Goal: Task Accomplishment & Management: Use online tool/utility

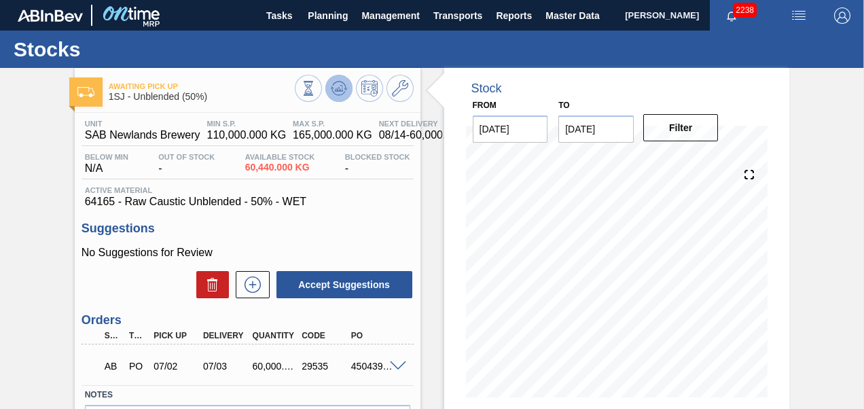
click at [316, 89] on icon at bounding box center [308, 88] width 15 height 15
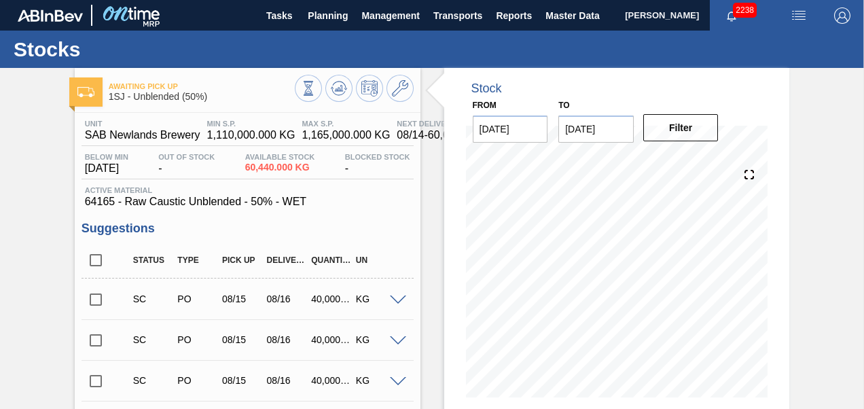
scroll to position [68, 0]
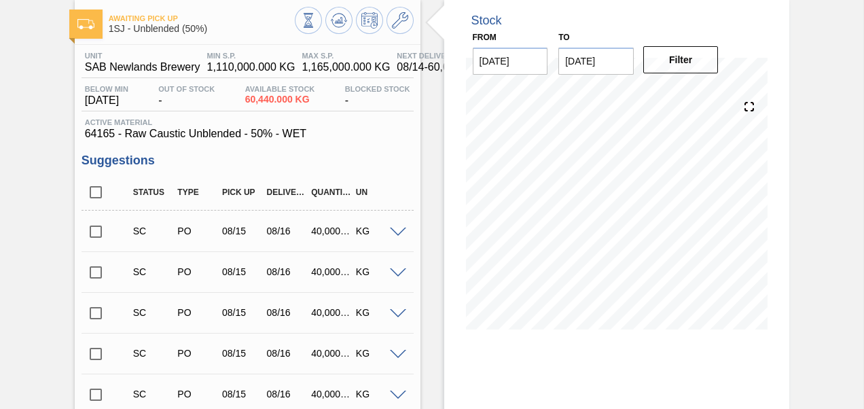
click at [101, 237] on input "checkbox" at bounding box center [96, 231] width 29 height 29
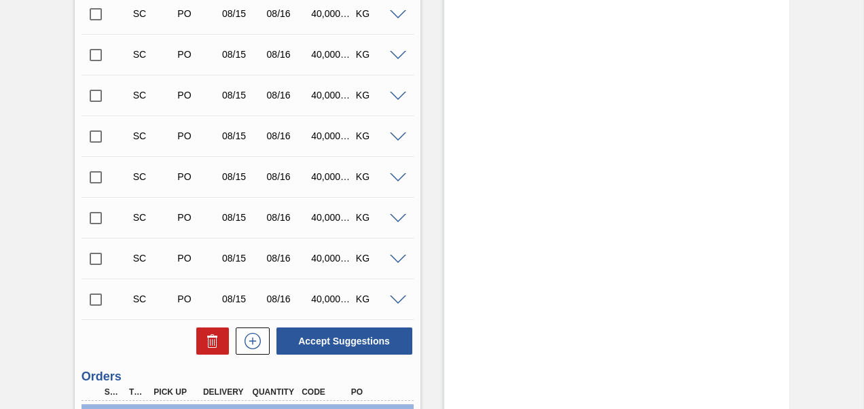
scroll to position [1164, 0]
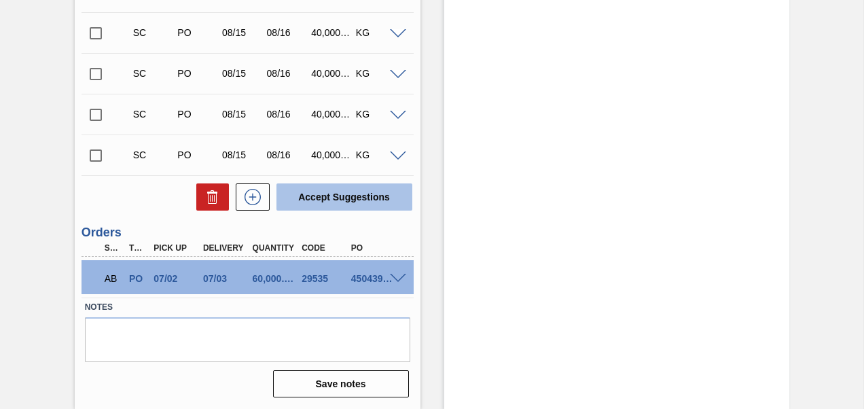
click at [338, 190] on button "Accept Suggestions" at bounding box center [344, 196] width 136 height 27
checkbox input "false"
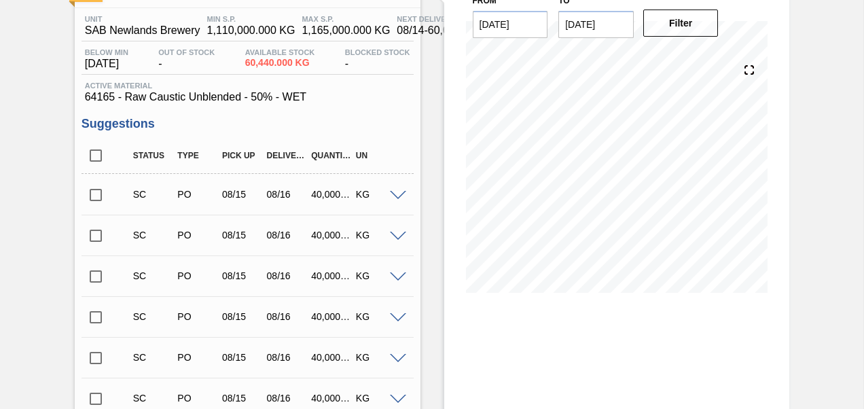
scroll to position [0, 0]
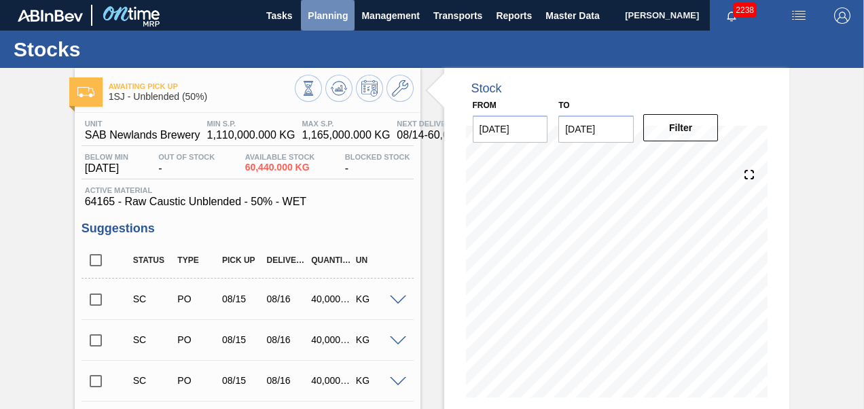
click at [330, 22] on span "Planning" at bounding box center [328, 15] width 40 height 16
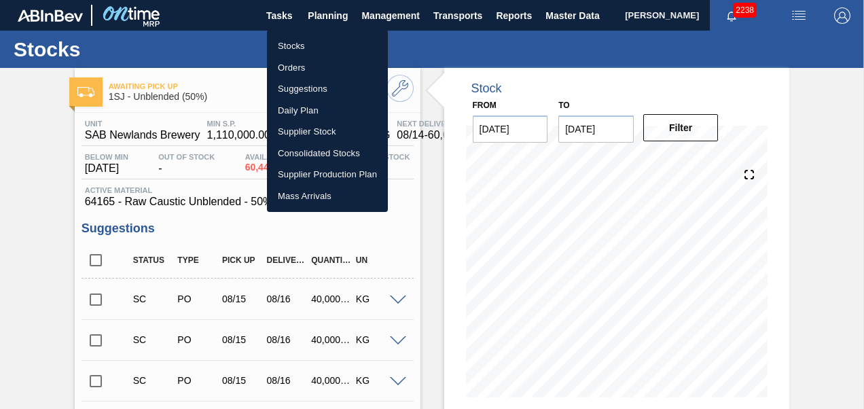
click at [294, 62] on li "Orders" at bounding box center [327, 68] width 121 height 22
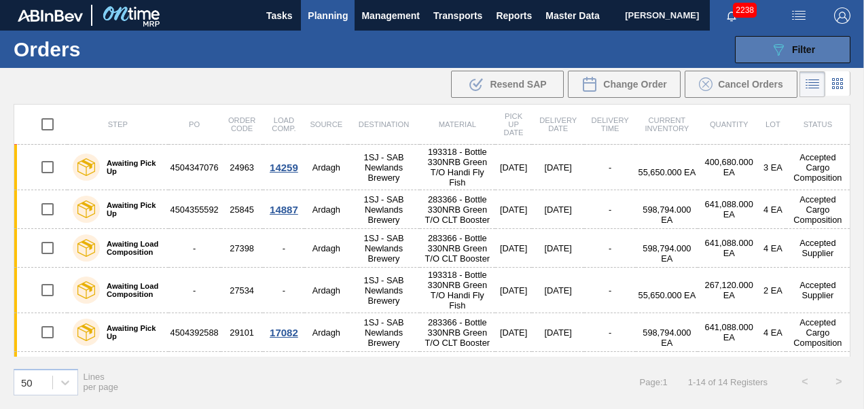
click at [793, 48] on span "Filter" at bounding box center [803, 49] width 23 height 11
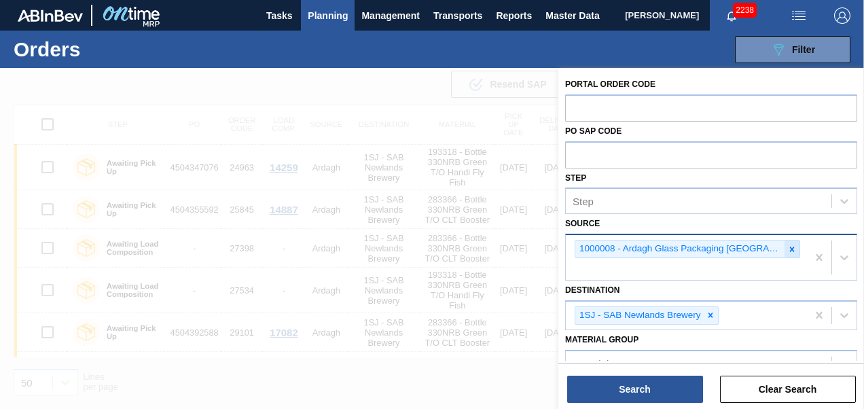
click at [787, 250] on icon at bounding box center [792, 250] width 10 height 10
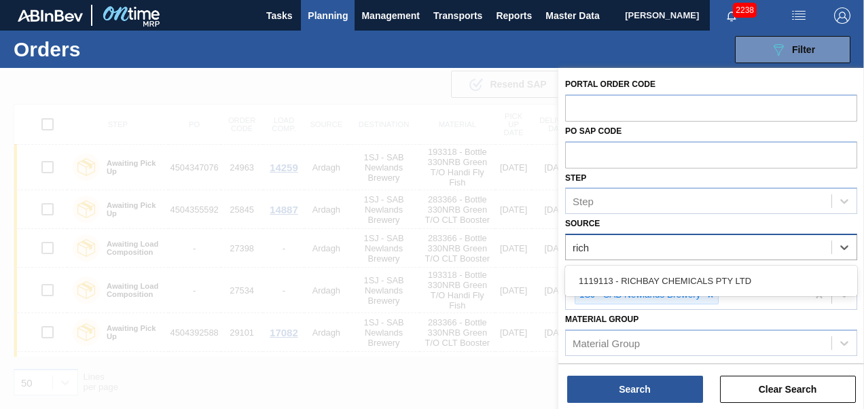
type input "richb"
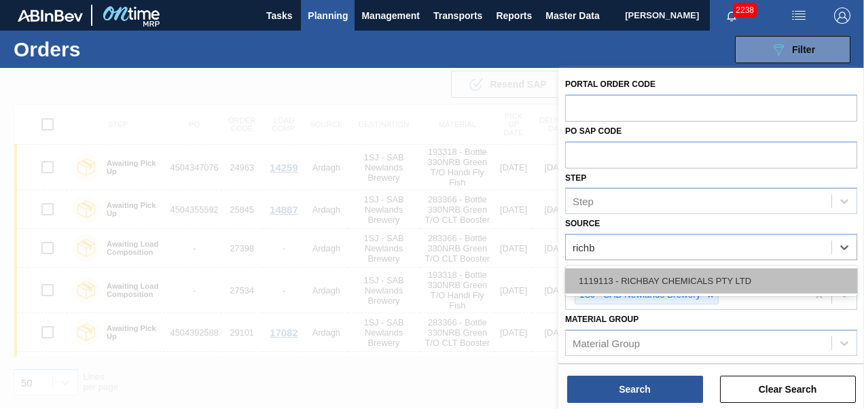
click at [732, 275] on div "1119113 - RICHBAY CHEMICALS PTY LTD" at bounding box center [711, 280] width 292 height 25
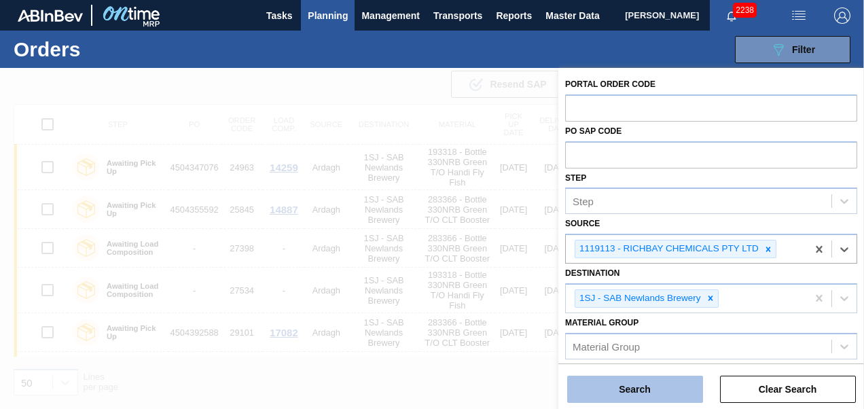
click at [638, 380] on button "Search" at bounding box center [635, 389] width 136 height 27
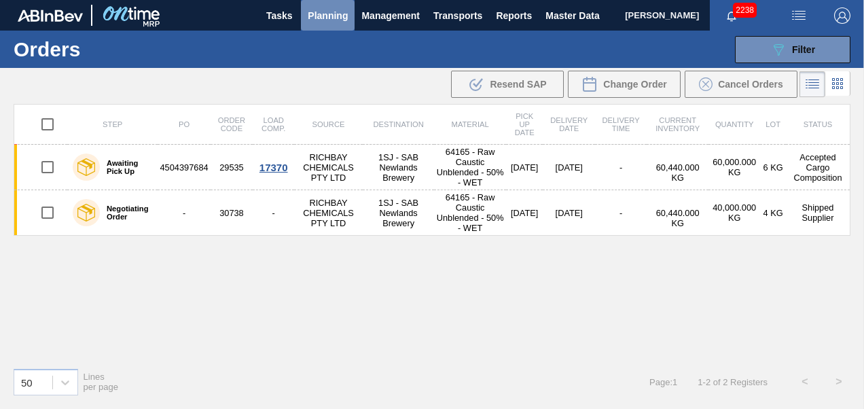
click at [337, 18] on span "Planning" at bounding box center [328, 15] width 40 height 16
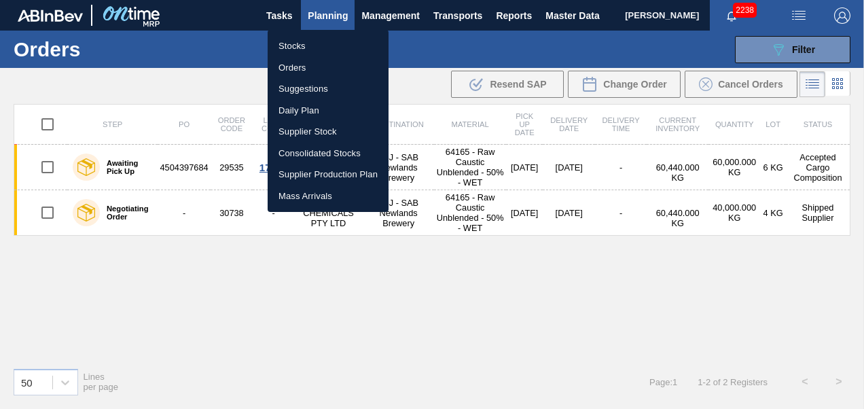
click at [309, 41] on li "Stocks" at bounding box center [328, 46] width 121 height 22
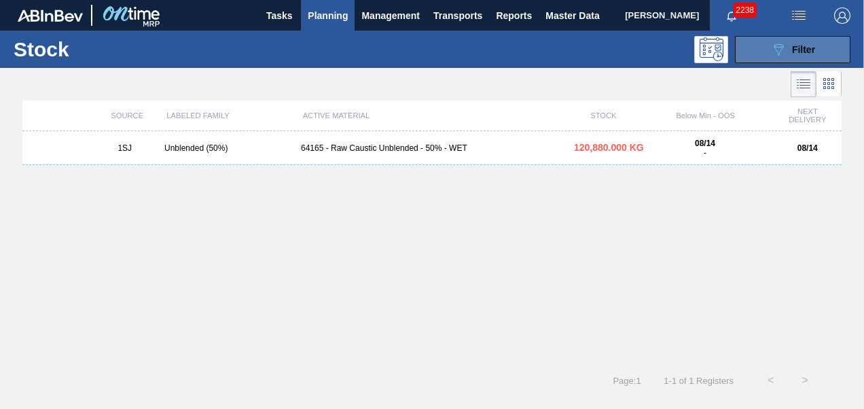
click at [771, 41] on icon "089F7B8B-B2A5-4AFE-B5C0-19BA573D28AC" at bounding box center [778, 49] width 16 height 16
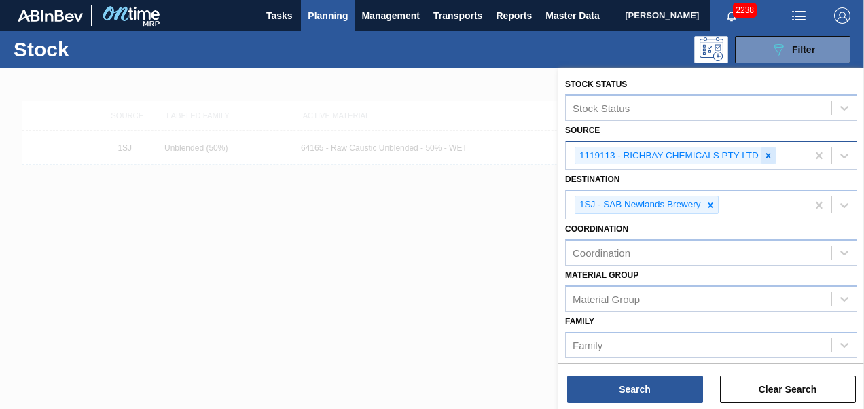
click at [767, 149] on div at bounding box center [768, 155] width 15 height 17
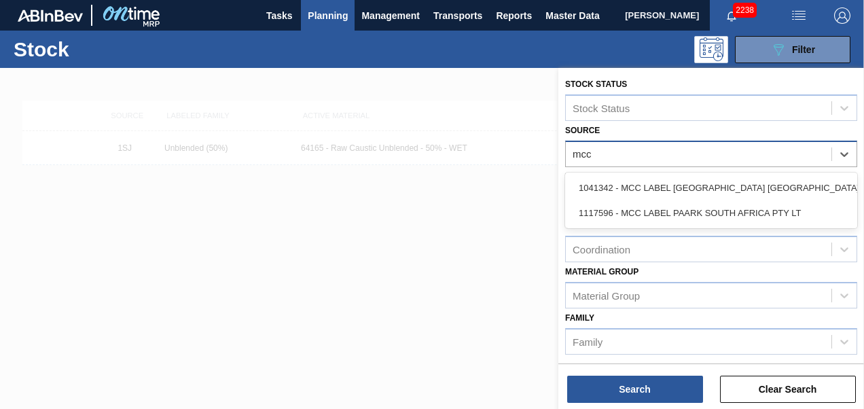
type input "mcc"
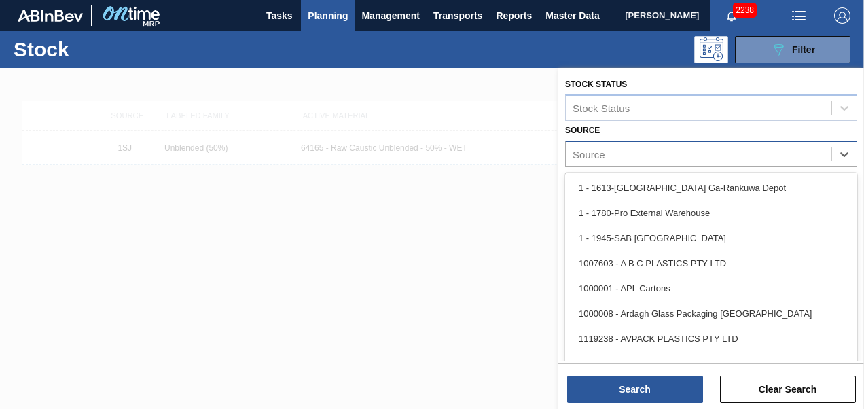
click at [660, 152] on div "Source" at bounding box center [699, 154] width 266 height 20
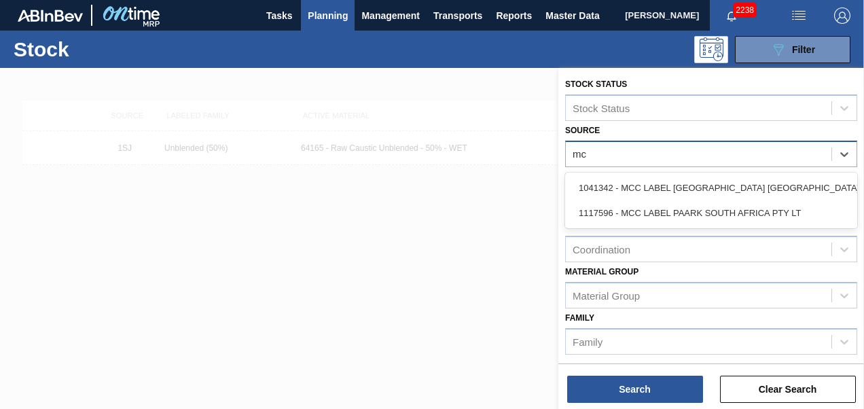
type input "mcc"
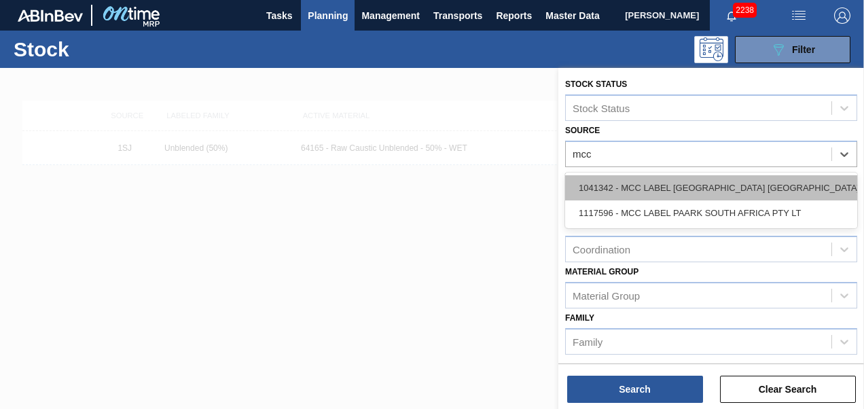
click at [628, 180] on div "1041342 - MCC LABEL [GEOGRAPHIC_DATA] [GEOGRAPHIC_DATA]" at bounding box center [711, 187] width 292 height 25
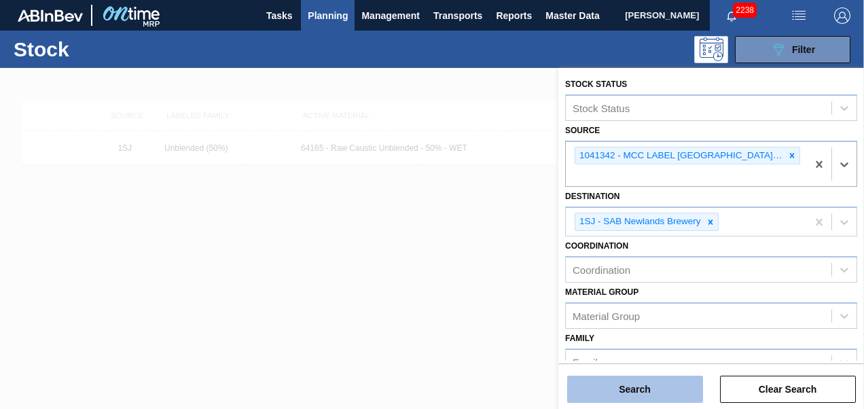
click at [619, 402] on button "Search" at bounding box center [635, 389] width 136 height 27
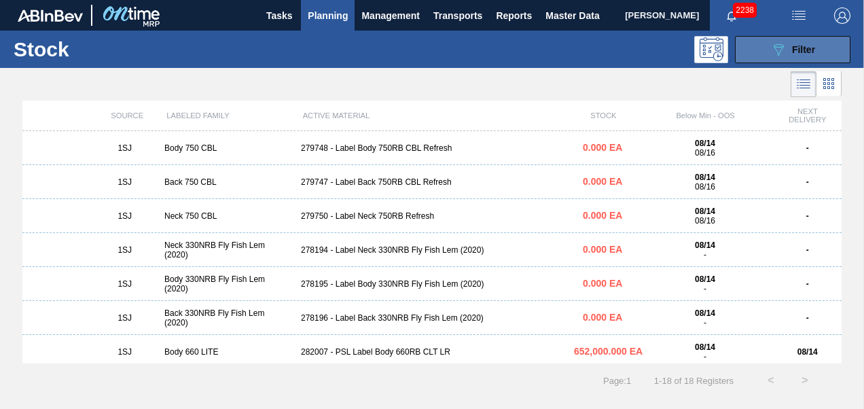
click at [761, 49] on button "089F7B8B-B2A5-4AFE-B5C0-19BA573D28AC Filter" at bounding box center [792, 49] width 115 height 27
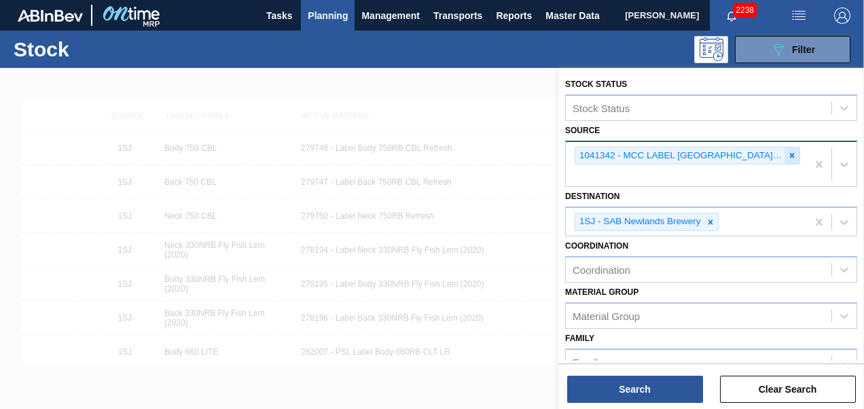
click at [787, 154] on icon at bounding box center [792, 156] width 10 height 10
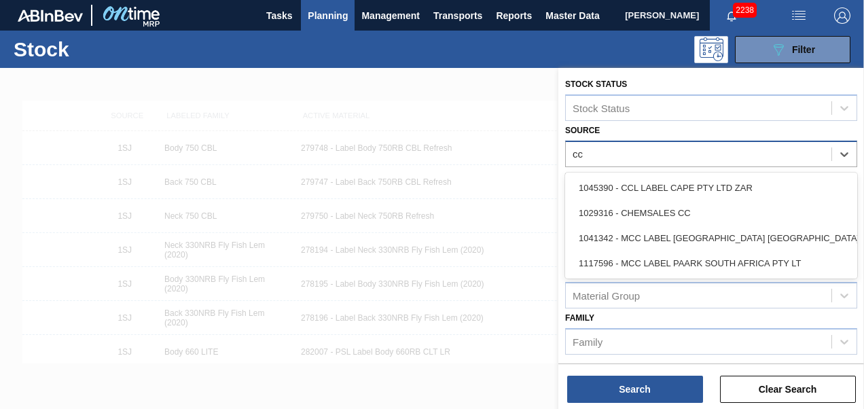
type input "ccl"
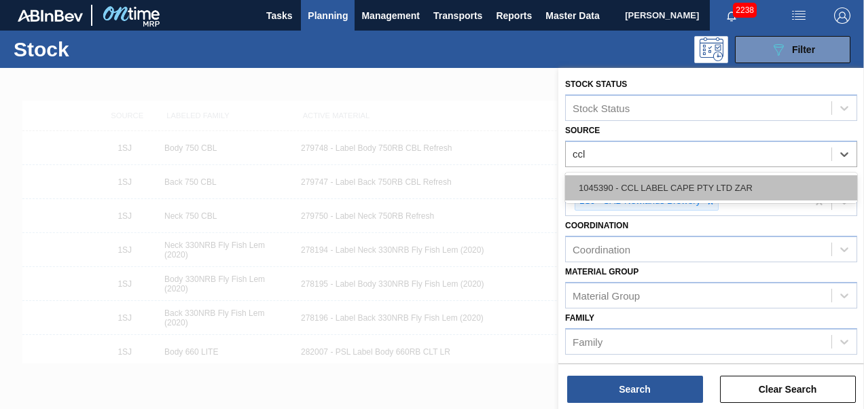
click at [706, 177] on div "1045390 - CCL LABEL CAPE PTY LTD ZAR" at bounding box center [711, 187] width 292 height 25
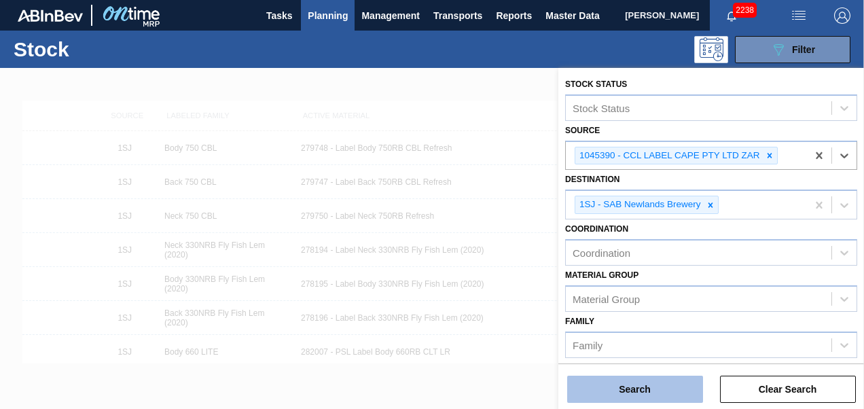
click at [580, 383] on button "Search" at bounding box center [635, 389] width 136 height 27
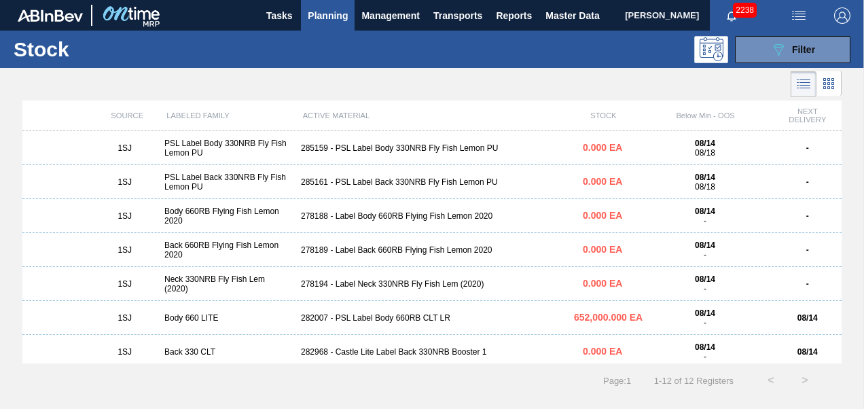
click at [429, 151] on div "285159 - PSL Label Body 330NRB Fly Fish Lemon PU" at bounding box center [431, 148] width 273 height 10
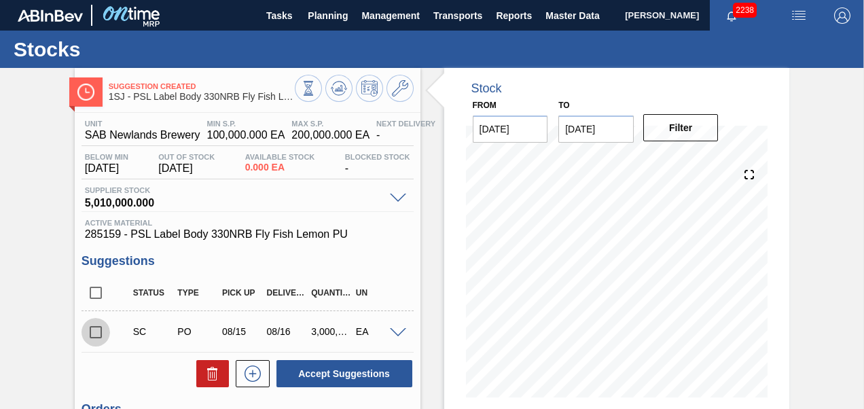
click at [94, 336] on input "checkbox" at bounding box center [96, 332] width 29 height 29
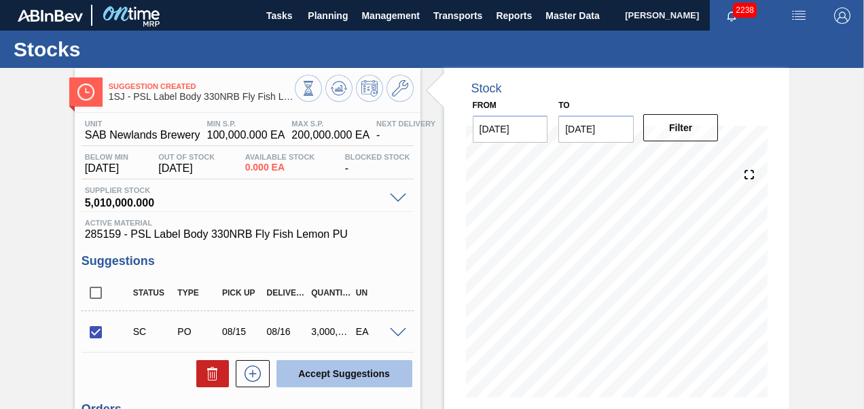
click at [314, 371] on button "Accept Suggestions" at bounding box center [344, 373] width 136 height 27
checkbox input "false"
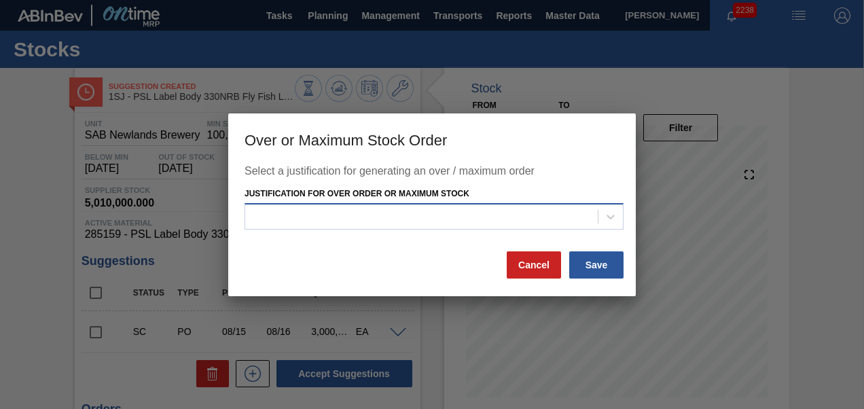
click at [492, 205] on div at bounding box center [434, 216] width 379 height 26
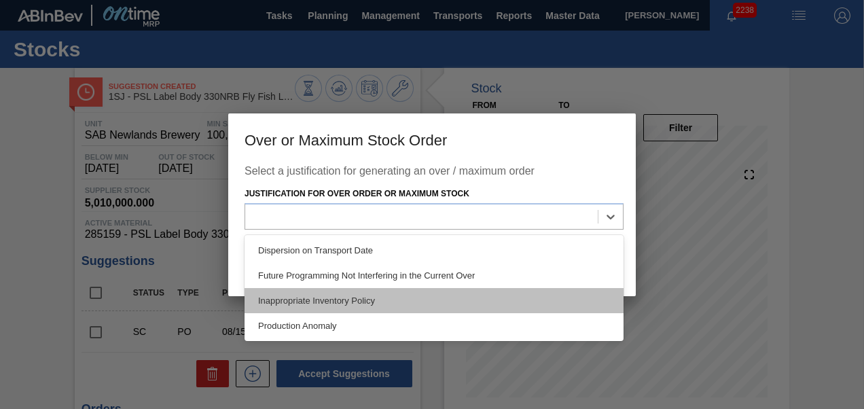
click at [383, 300] on div "Inappropriate Inventory Policy" at bounding box center [434, 300] width 379 height 25
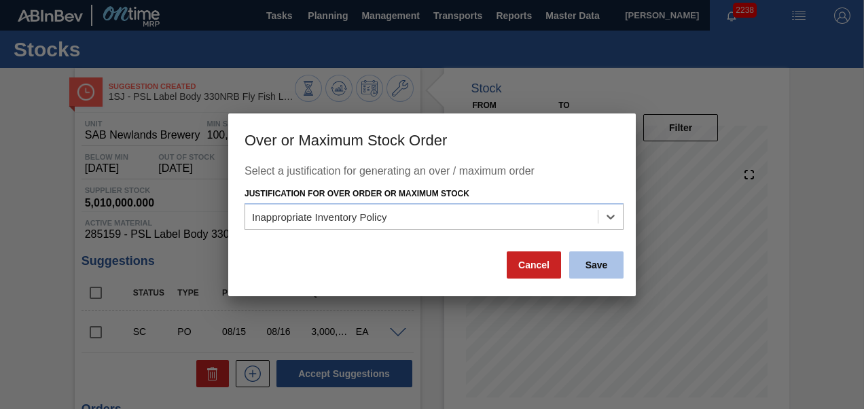
click at [606, 264] on button "Save" at bounding box center [596, 264] width 54 height 27
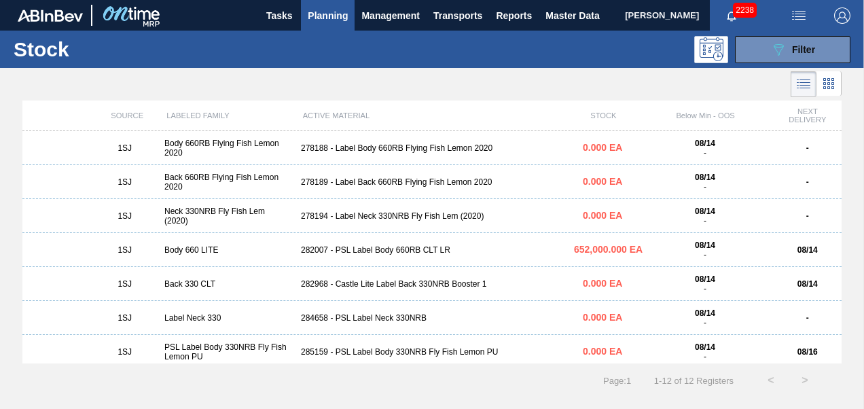
click at [366, 149] on div "278188 - Label Body 660RB Flying Fish Lemon 2020" at bounding box center [431, 148] width 273 height 10
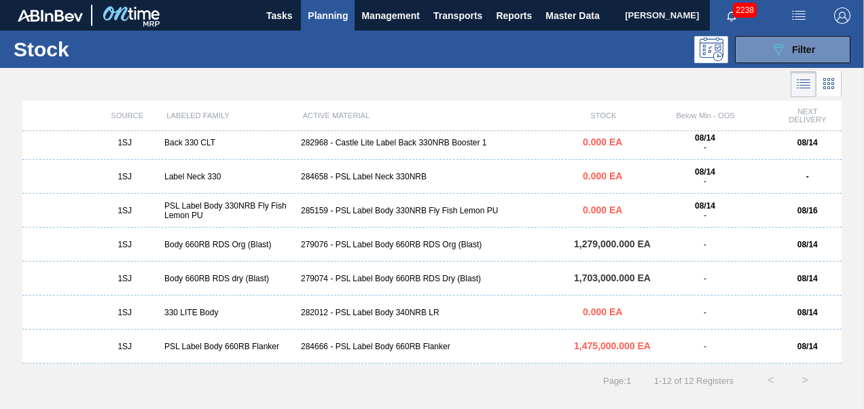
scroll to position [107, 0]
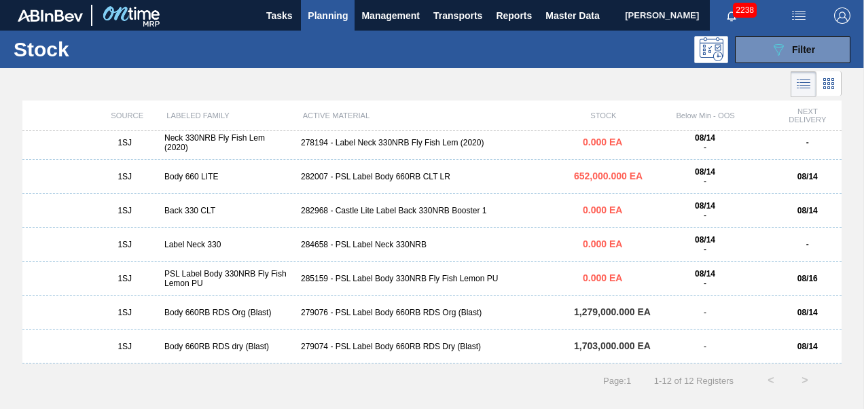
click at [394, 283] on div "285159 - PSL Label Body 330NRB Fly Fish Lemon PU" at bounding box center [431, 279] width 273 height 10
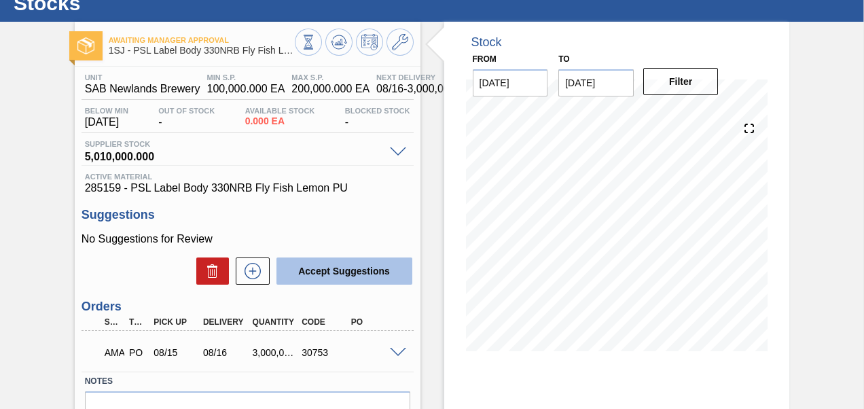
scroll to position [68, 0]
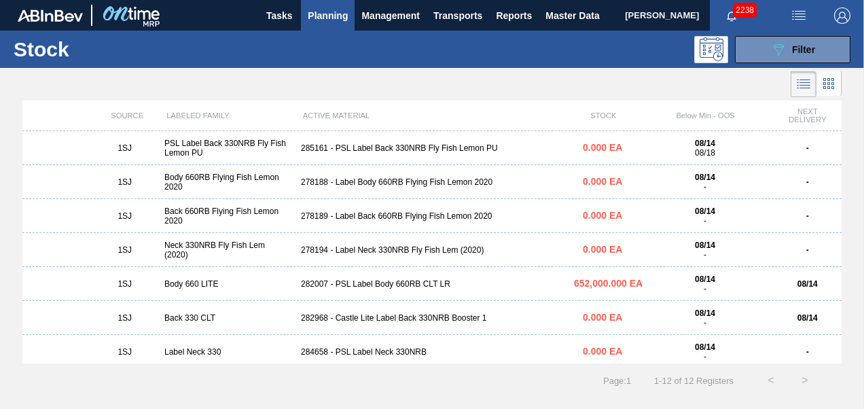
click at [334, 154] on div "1SJ PSL Label Back 330NRB Fly Fish Lemon PU 285161 - PSL Label Back 330NRB Fly …" at bounding box center [431, 148] width 819 height 34
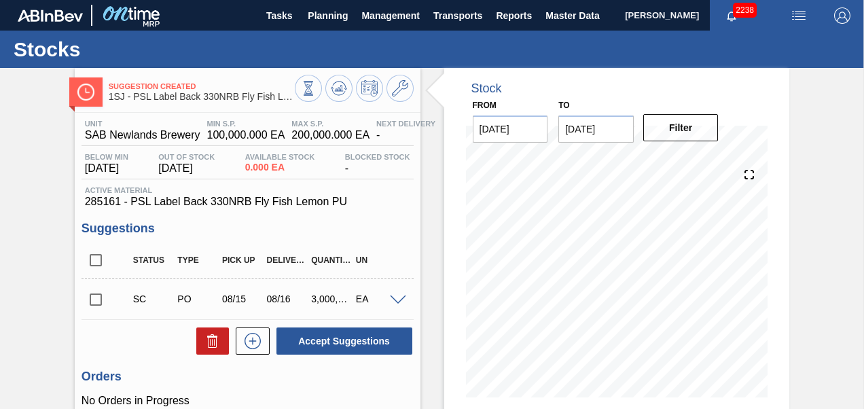
click at [88, 302] on input "checkbox" at bounding box center [96, 299] width 29 height 29
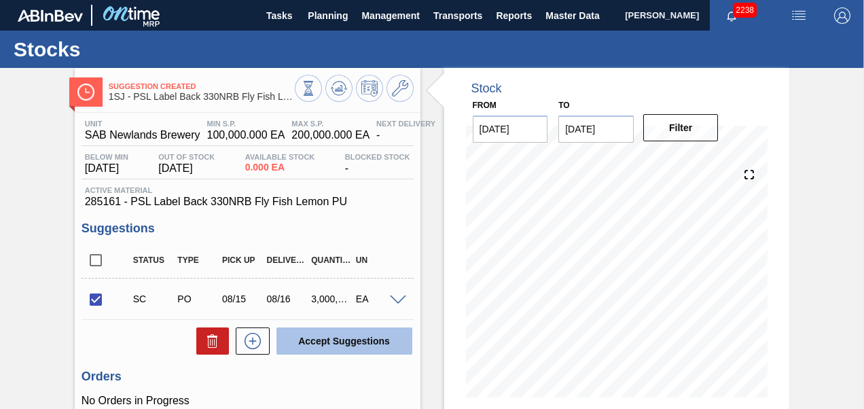
click at [307, 342] on button "Accept Suggestions" at bounding box center [344, 340] width 136 height 27
checkbox input "false"
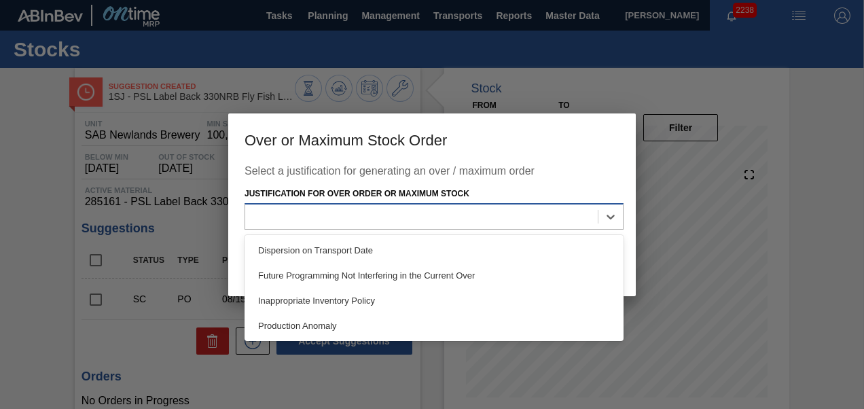
click at [402, 223] on div at bounding box center [421, 217] width 353 height 20
drag, startPoint x: 338, startPoint y: 299, endPoint x: 350, endPoint y: 295, distance: 12.9
click at [338, 299] on div "Inappropriate Inventory Policy" at bounding box center [434, 300] width 379 height 25
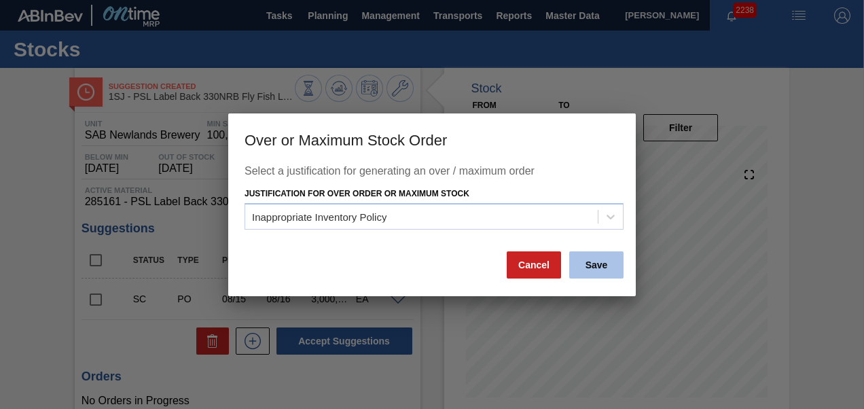
click at [584, 264] on button "Save" at bounding box center [596, 264] width 54 height 27
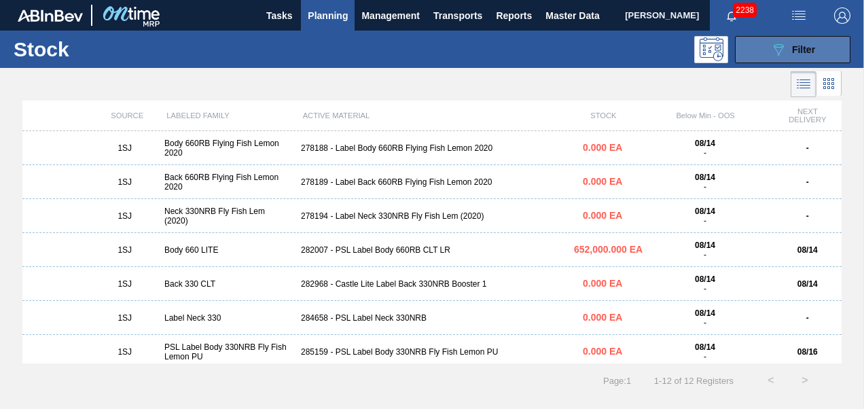
click at [780, 41] on icon "089F7B8B-B2A5-4AFE-B5C0-19BA573D28AC" at bounding box center [778, 49] width 16 height 16
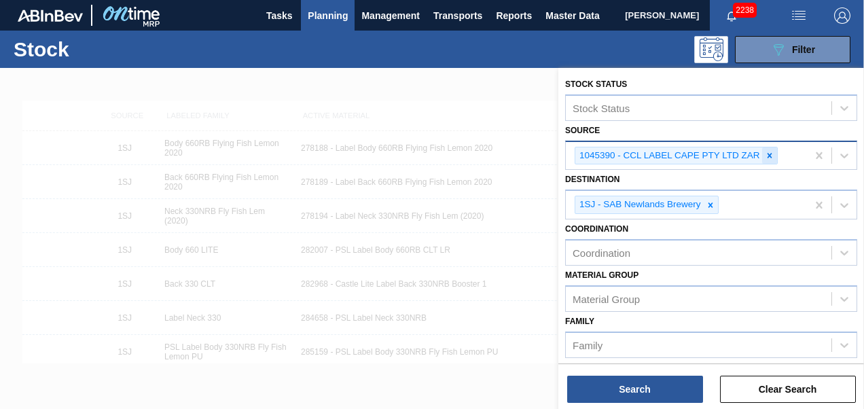
click at [770, 155] on icon at bounding box center [770, 156] width 10 height 10
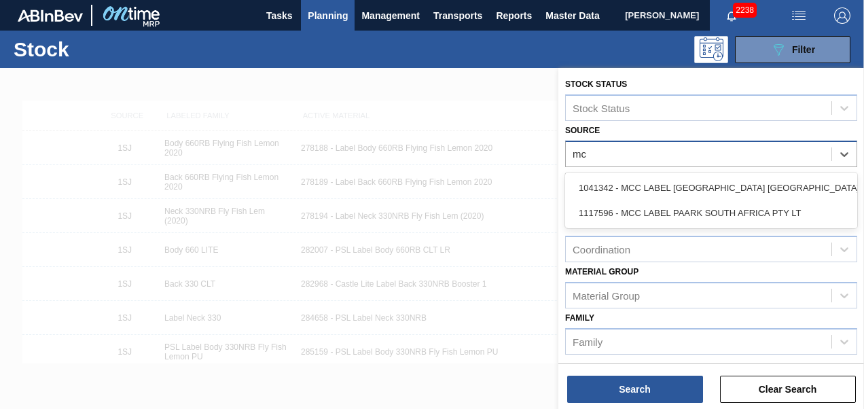
type input "mcc"
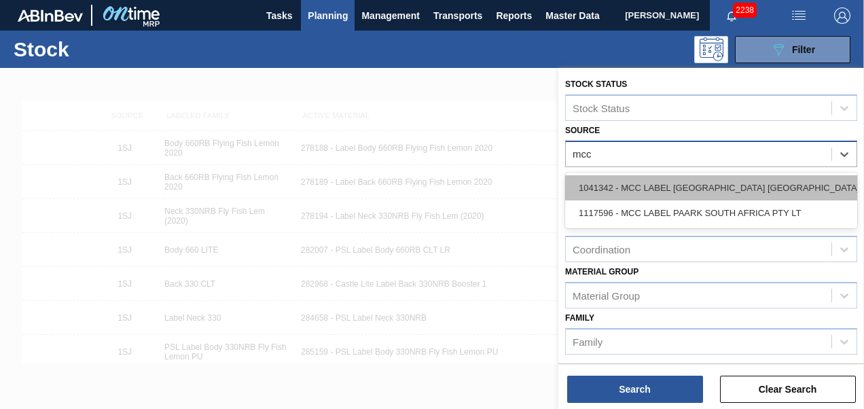
click at [733, 192] on div "1041342 - MCC LABEL [GEOGRAPHIC_DATA] [GEOGRAPHIC_DATA]" at bounding box center [711, 187] width 292 height 25
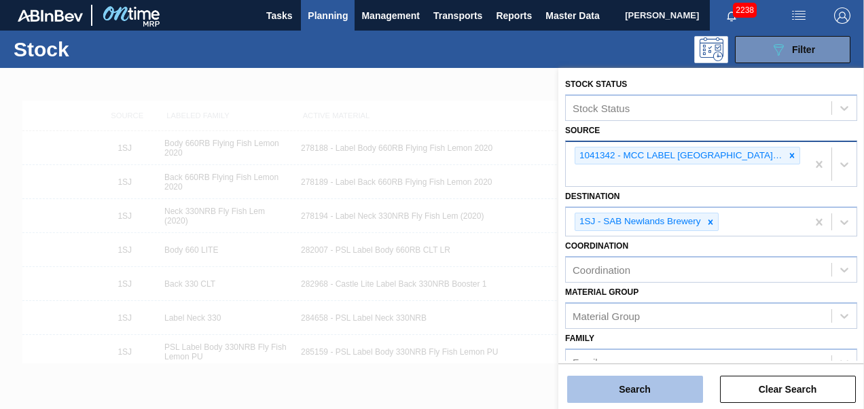
click at [671, 385] on button "Search" at bounding box center [635, 389] width 136 height 27
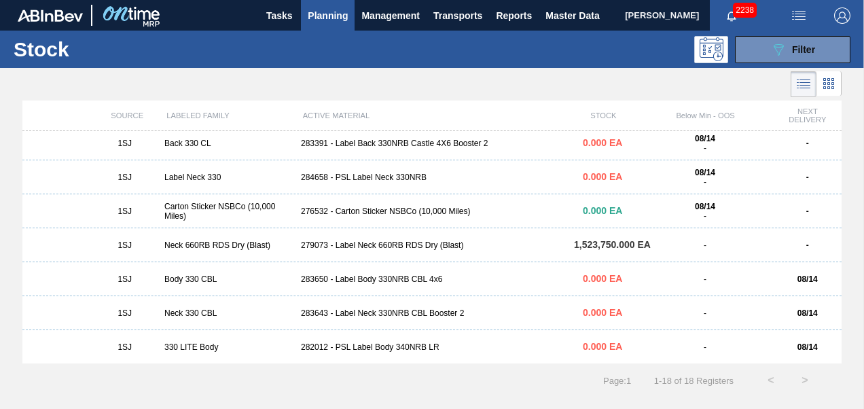
scroll to position [379, 0]
click at [783, 50] on icon "089F7B8B-B2A5-4AFE-B5C0-19BA573D28AC" at bounding box center [778, 49] width 16 height 16
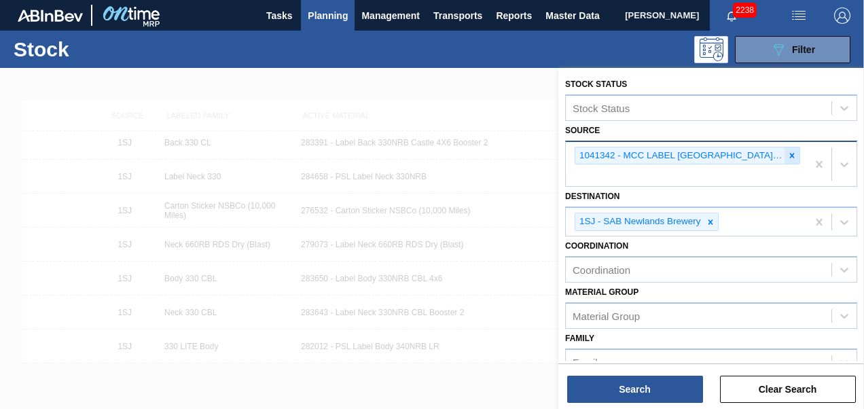
click at [791, 160] on div at bounding box center [792, 155] width 15 height 17
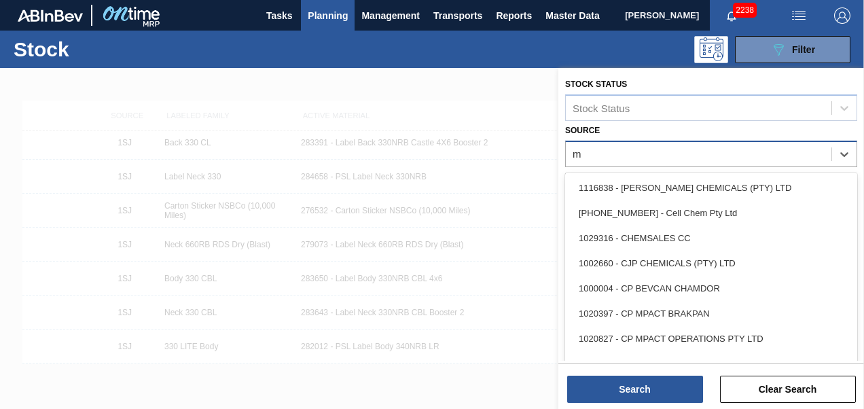
type input "mp"
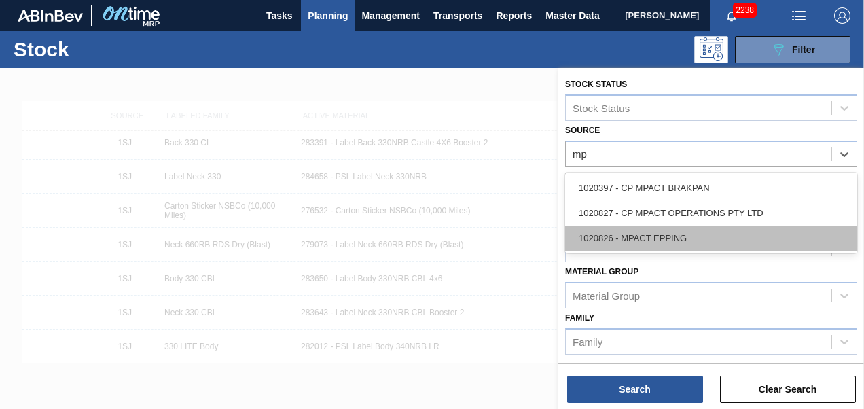
click at [723, 236] on div "1020826 - MPACT EPPING" at bounding box center [711, 238] width 292 height 25
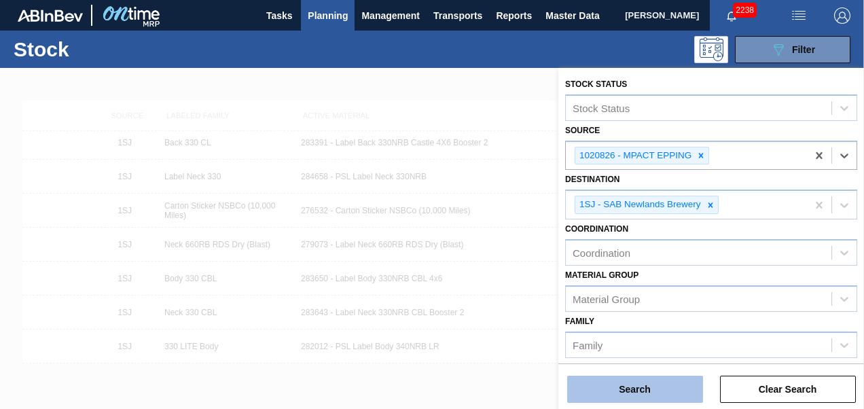
click at [651, 384] on button "Search" at bounding box center [635, 389] width 136 height 27
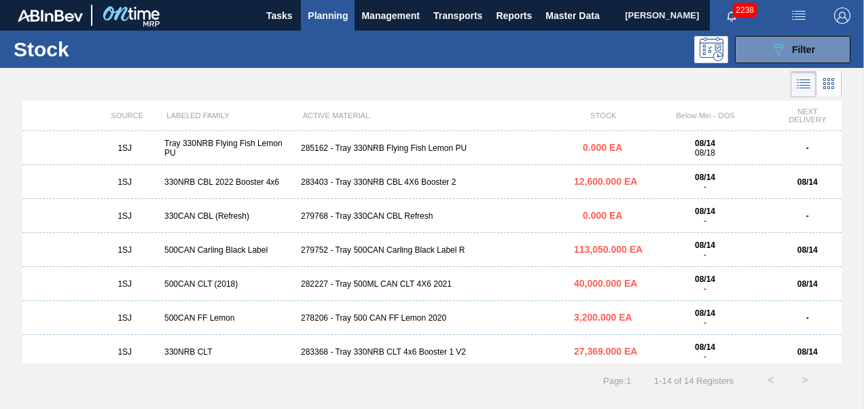
click at [376, 154] on div "1SJ Tray 330NRB Flying Fish Lemon PU 285162 - Tray 330NRB Flying Fish Lemon PU …" at bounding box center [431, 148] width 819 height 34
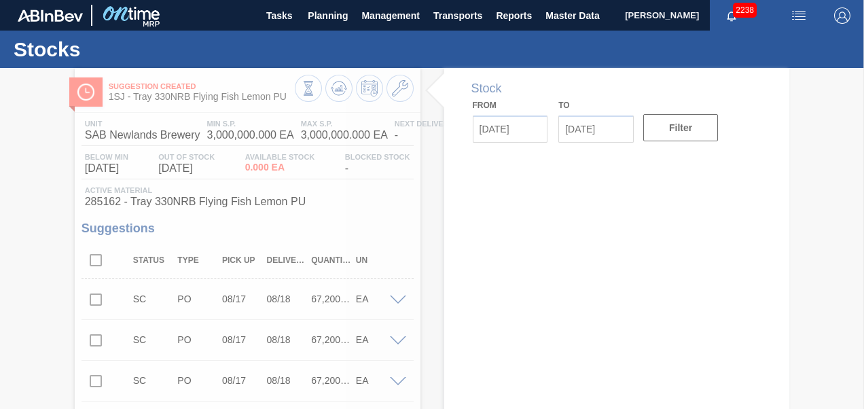
type input "[DATE]"
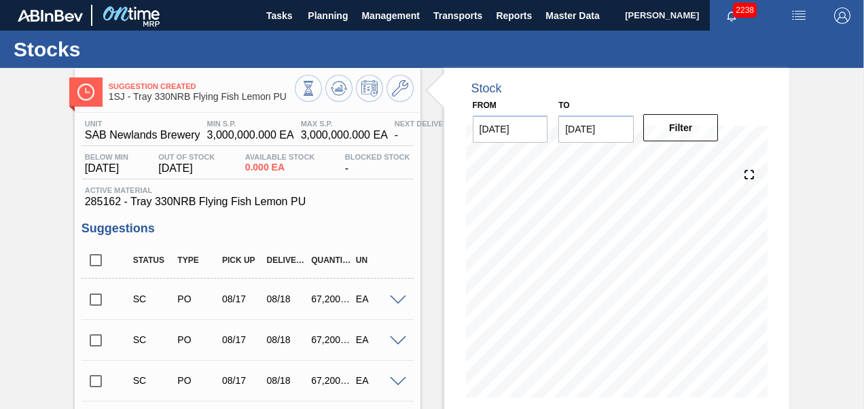
scroll to position [68, 0]
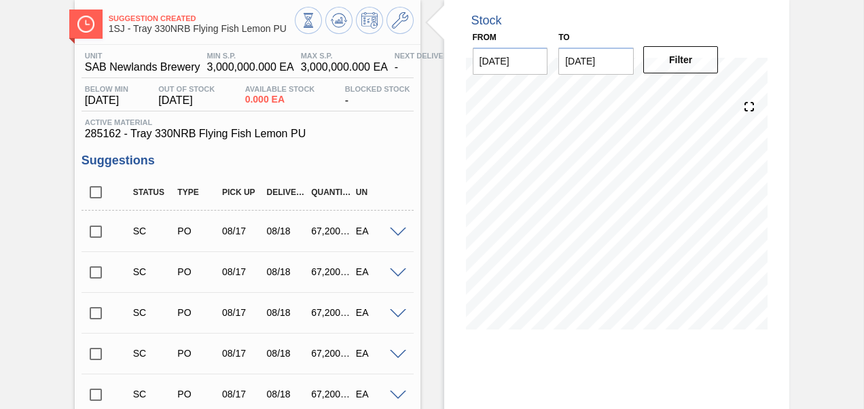
click at [94, 243] on input "checkbox" at bounding box center [96, 231] width 29 height 29
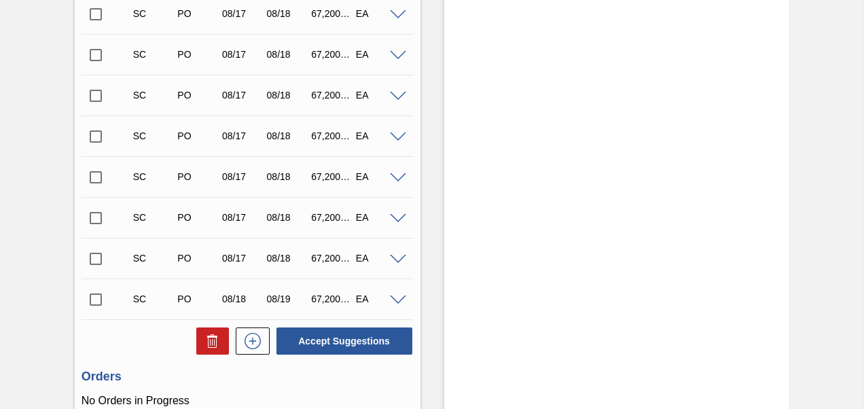
scroll to position [1956, 0]
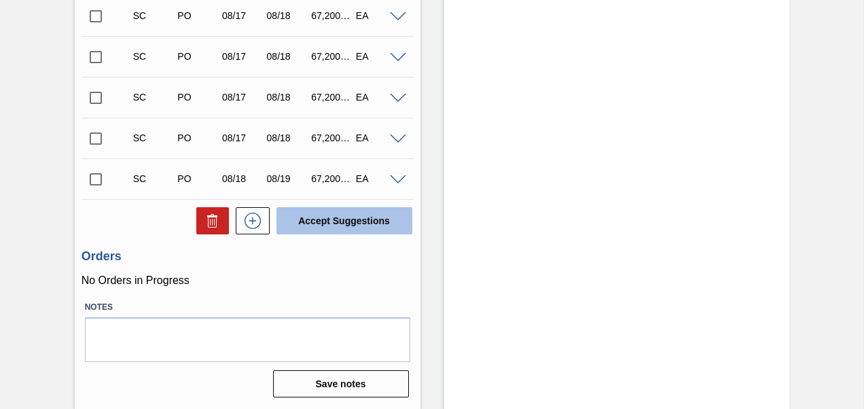
click at [374, 226] on button "Accept Suggestions" at bounding box center [344, 220] width 136 height 27
checkbox input "false"
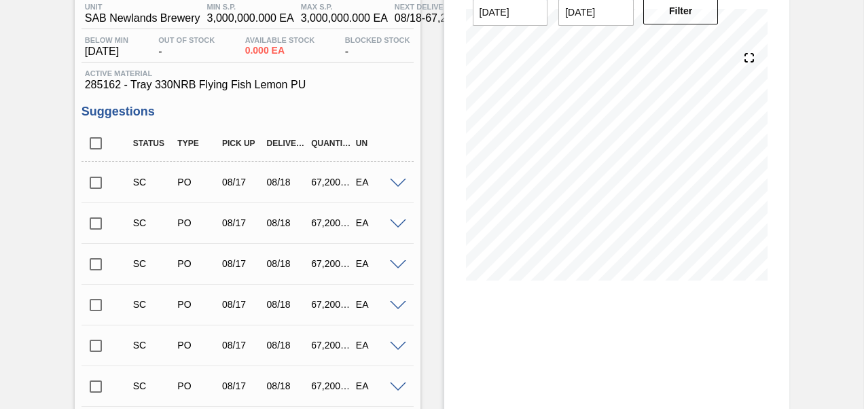
scroll to position [0, 0]
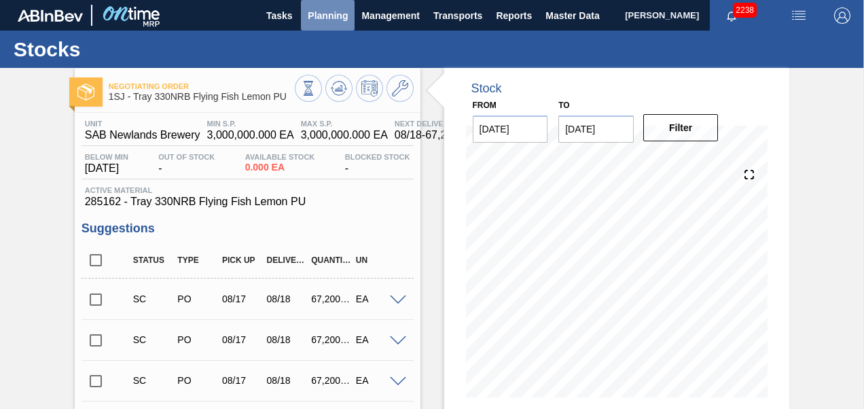
click at [316, 23] on button "Planning" at bounding box center [328, 15] width 54 height 31
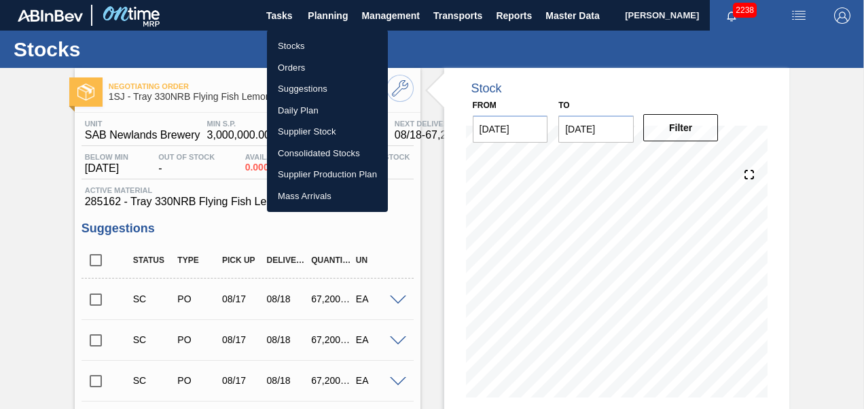
drag, startPoint x: 291, startPoint y: 60, endPoint x: 317, endPoint y: 65, distance: 26.2
click at [291, 60] on li "Orders" at bounding box center [327, 68] width 121 height 22
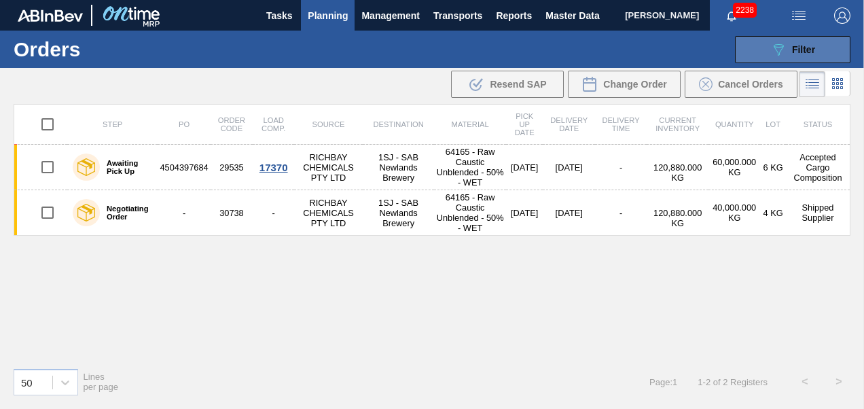
click at [780, 48] on icon "089F7B8B-B2A5-4AFE-B5C0-19BA573D28AC" at bounding box center [778, 49] width 16 height 16
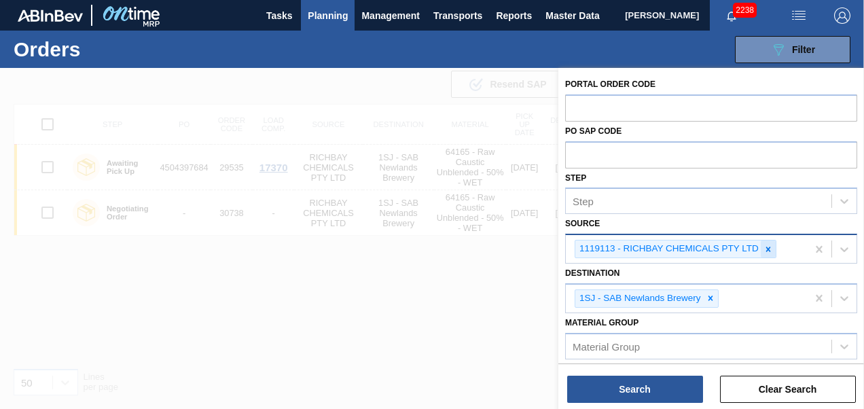
click at [766, 247] on icon at bounding box center [768, 249] width 5 height 5
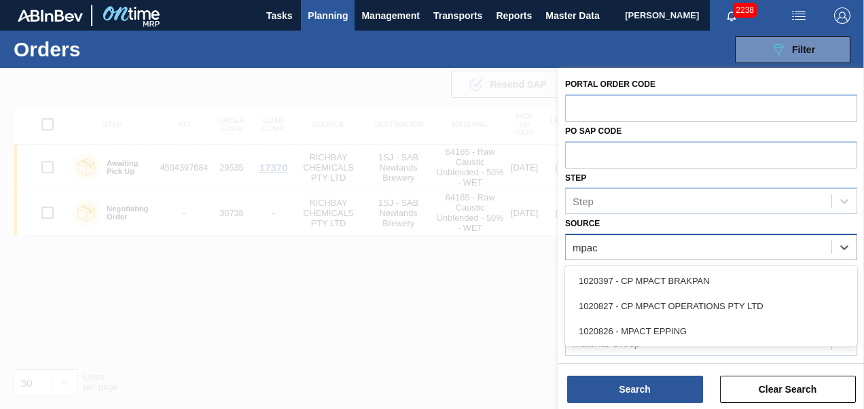
type input "mpact"
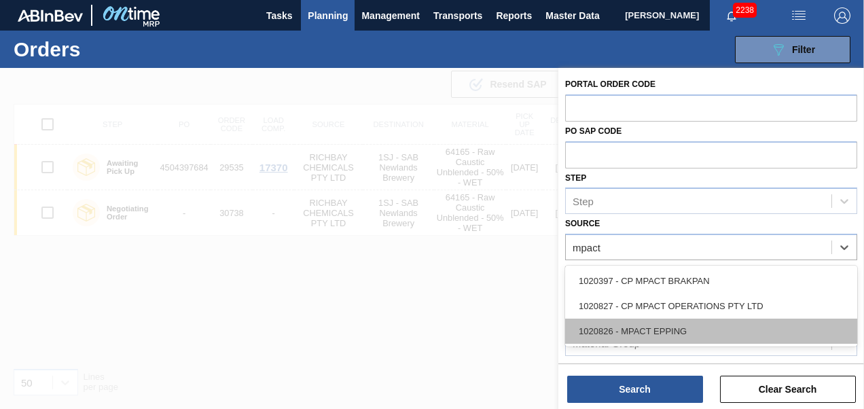
click at [689, 336] on div "1020826 - MPACT EPPING" at bounding box center [711, 331] width 292 height 25
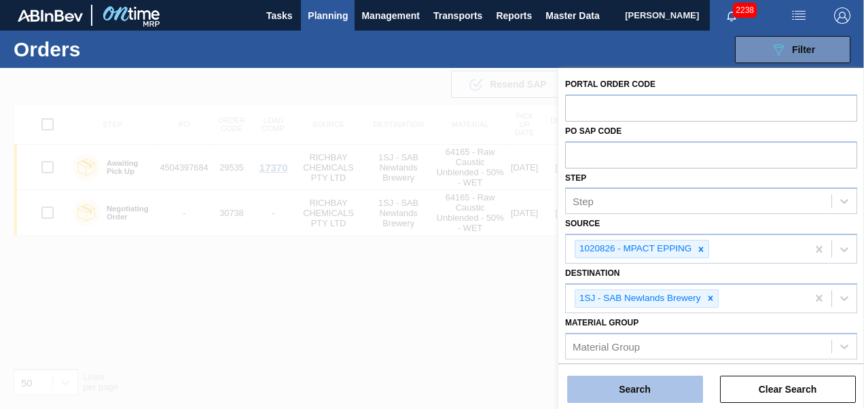
click at [664, 383] on button "Search" at bounding box center [635, 389] width 136 height 27
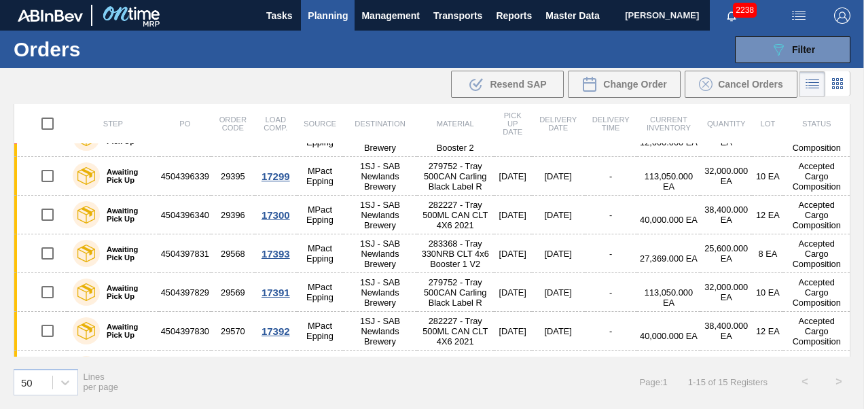
scroll to position [365, 0]
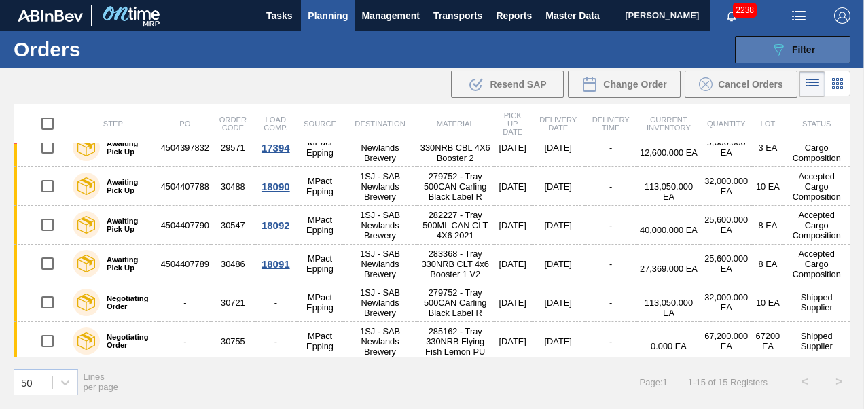
click at [770, 54] on icon "089F7B8B-B2A5-4AFE-B5C0-19BA573D28AC" at bounding box center [778, 49] width 16 height 16
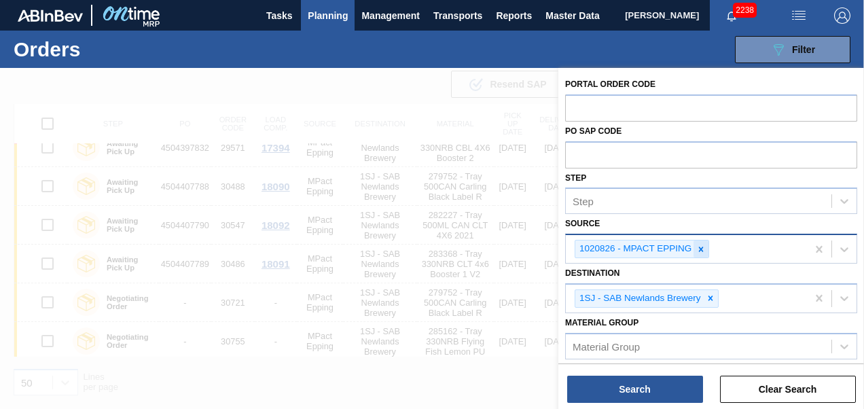
click at [697, 250] on icon at bounding box center [701, 250] width 10 height 10
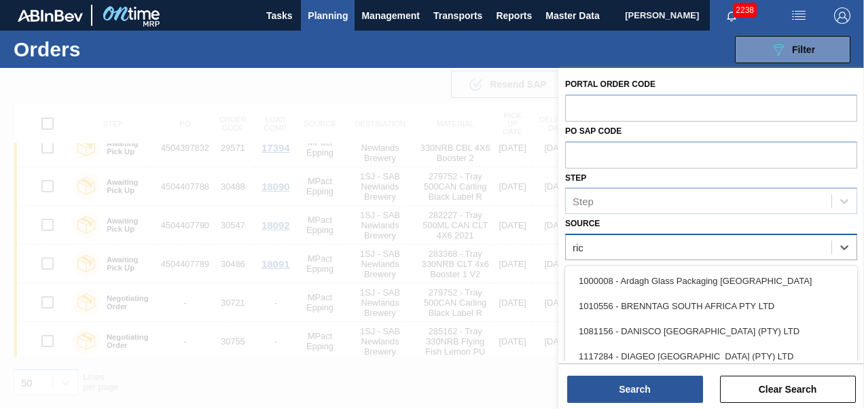
type input "rich"
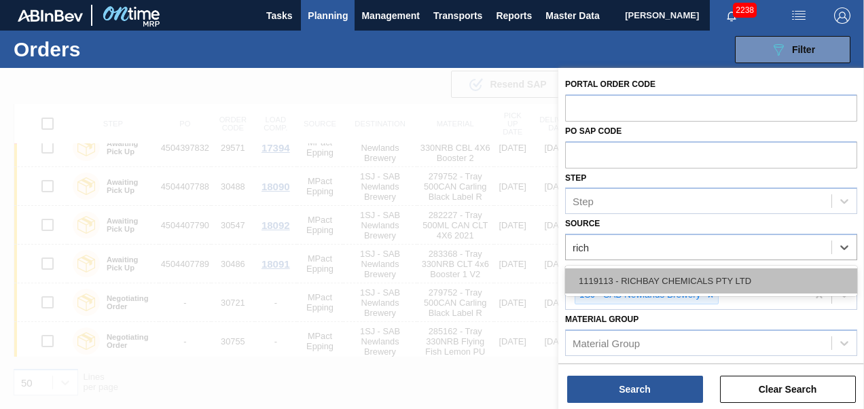
click at [702, 272] on div "1119113 - RICHBAY CHEMICALS PTY LTD" at bounding box center [711, 280] width 292 height 25
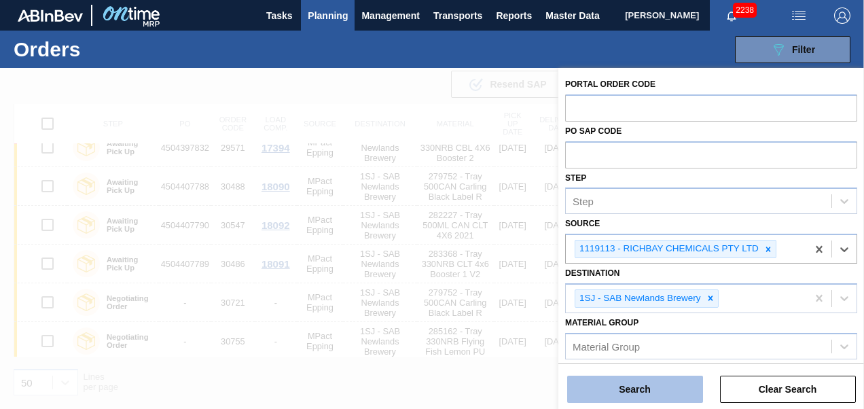
click at [672, 389] on button "Search" at bounding box center [635, 389] width 136 height 27
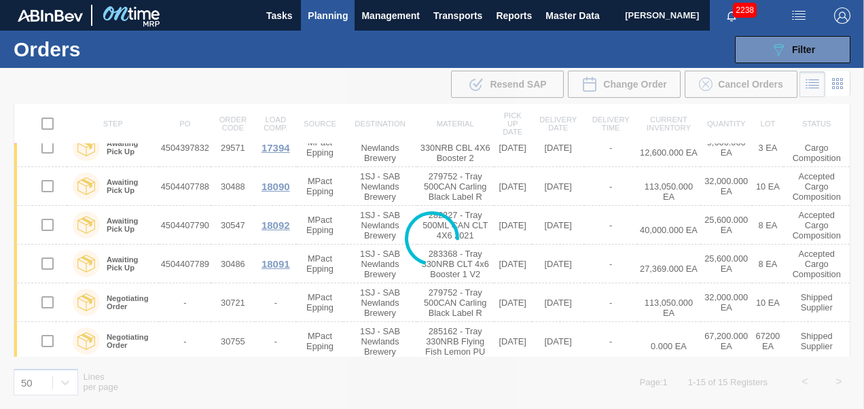
scroll to position [0, 0]
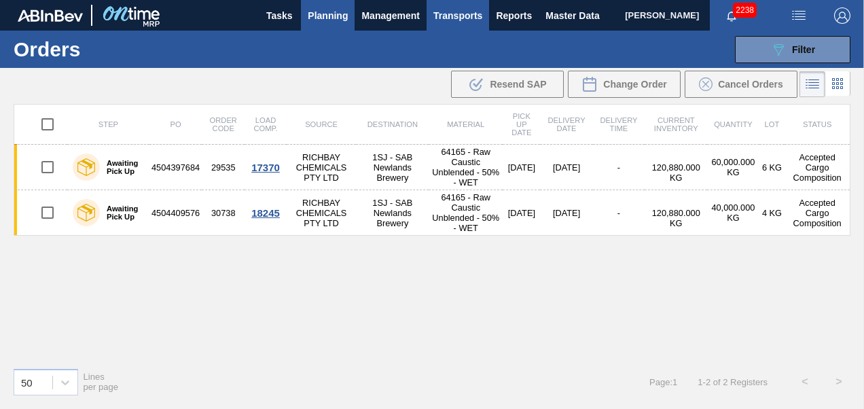
click at [462, 21] on span "Transports" at bounding box center [457, 15] width 49 height 16
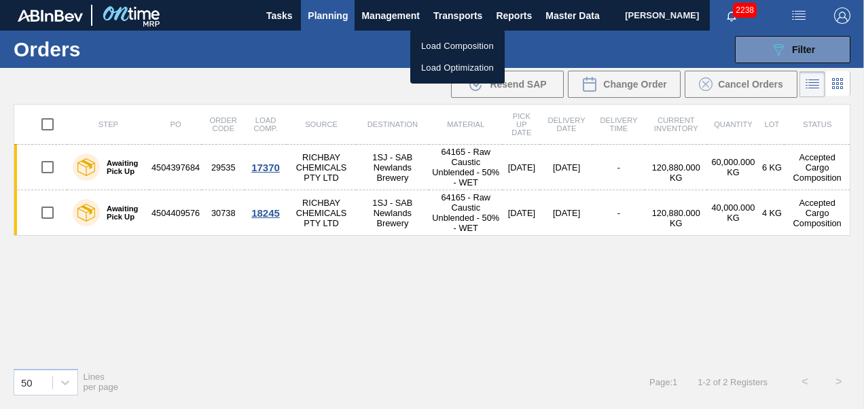
click at [437, 39] on li "Load Composition" at bounding box center [457, 46] width 94 height 22
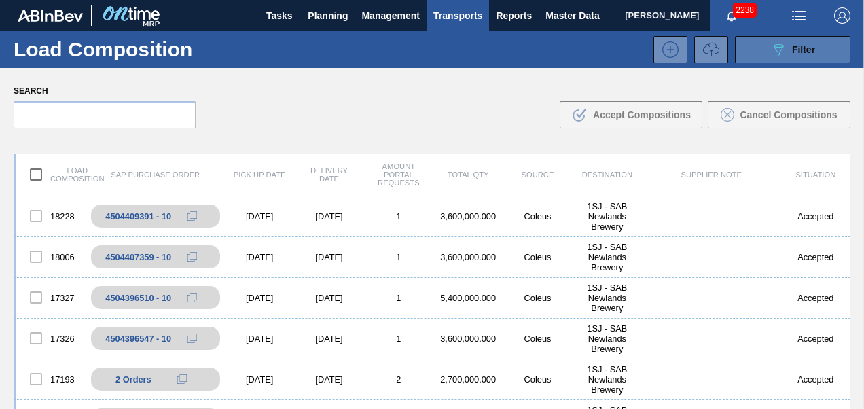
drag, startPoint x: 790, startPoint y: 42, endPoint x: 790, endPoint y: 51, distance: 8.8
click at [790, 43] on div "089F7B8B-B2A5-4AFE-B5C0-19BA573D28AC Filter" at bounding box center [792, 49] width 45 height 16
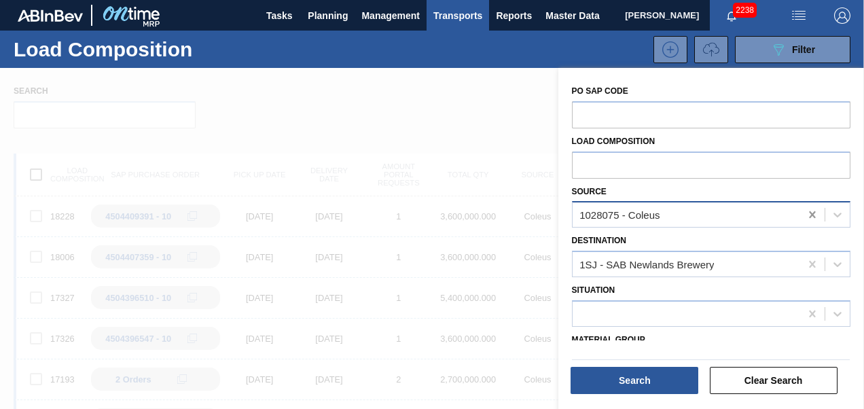
click at [809, 217] on icon at bounding box center [812, 214] width 6 height 7
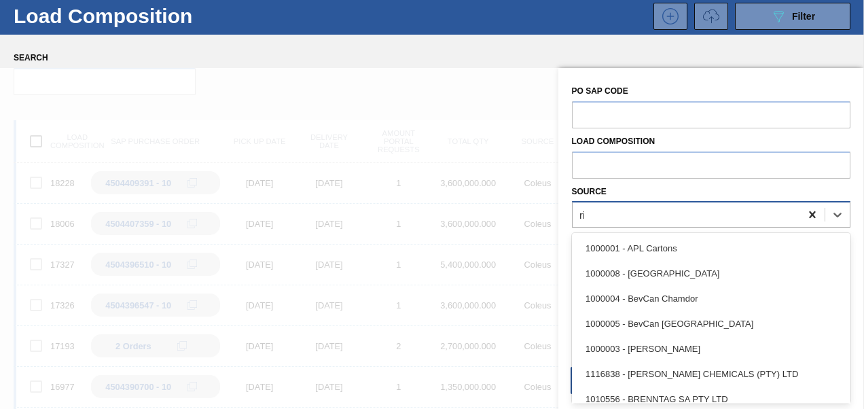
scroll to position [33, 0]
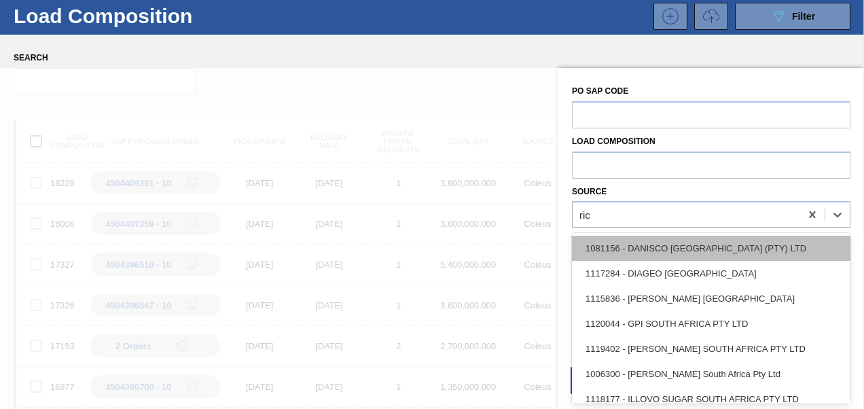
type input "rich"
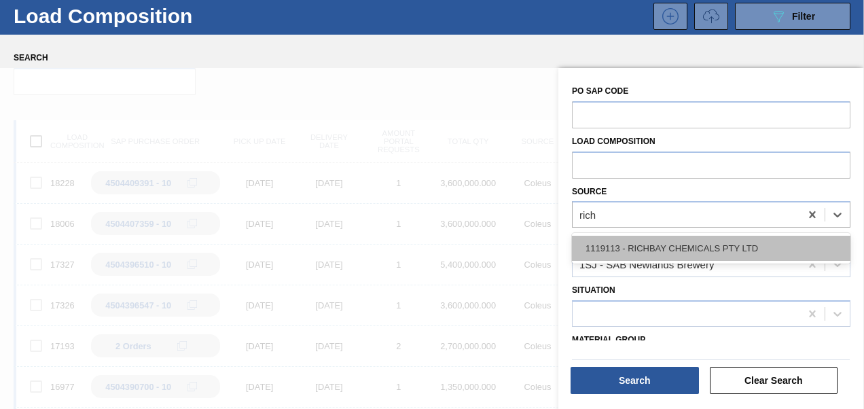
click at [706, 247] on div "1119113 - RICHBAY CHEMICALS PTY LTD" at bounding box center [711, 248] width 278 height 25
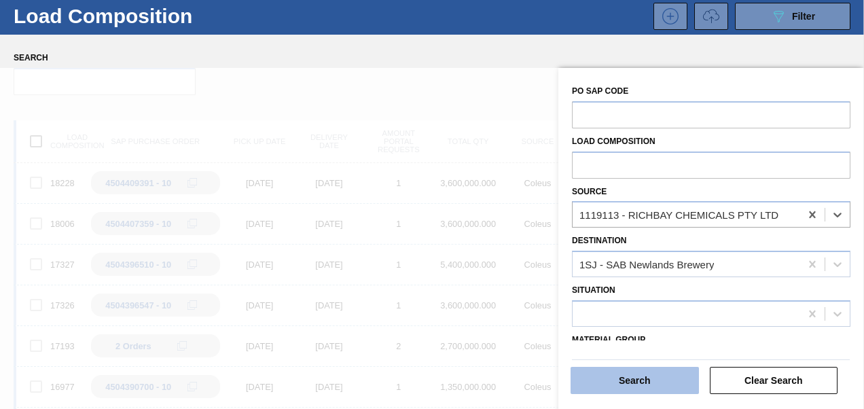
click at [652, 374] on button "Search" at bounding box center [635, 380] width 128 height 27
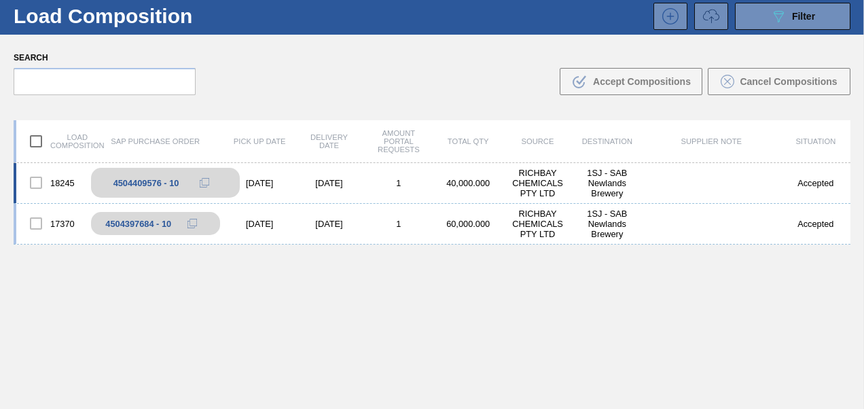
click at [206, 180] on icon at bounding box center [205, 183] width 10 height 10
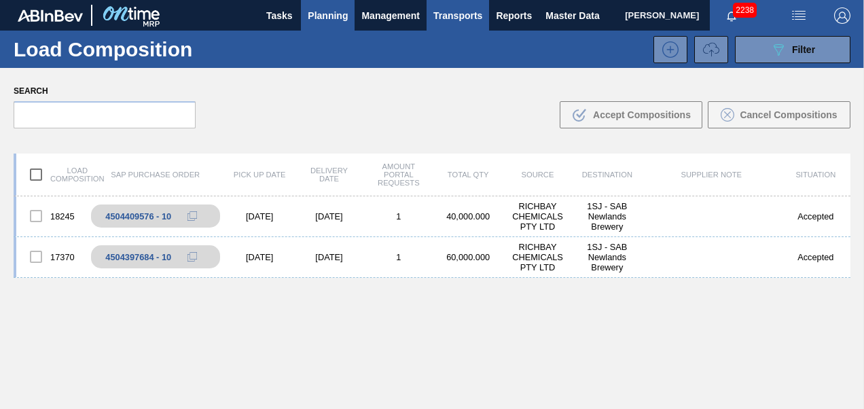
click at [312, 24] on button "Planning" at bounding box center [328, 15] width 54 height 31
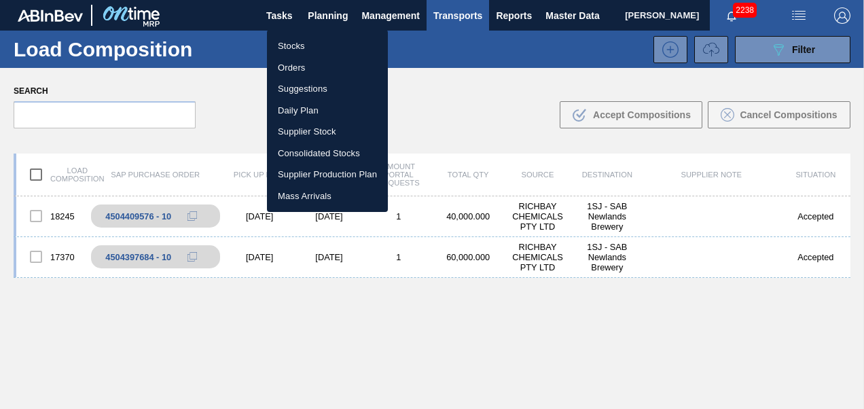
drag, startPoint x: 309, startPoint y: 46, endPoint x: 674, endPoint y: 101, distance: 368.8
click at [309, 46] on li "Stocks" at bounding box center [327, 46] width 121 height 22
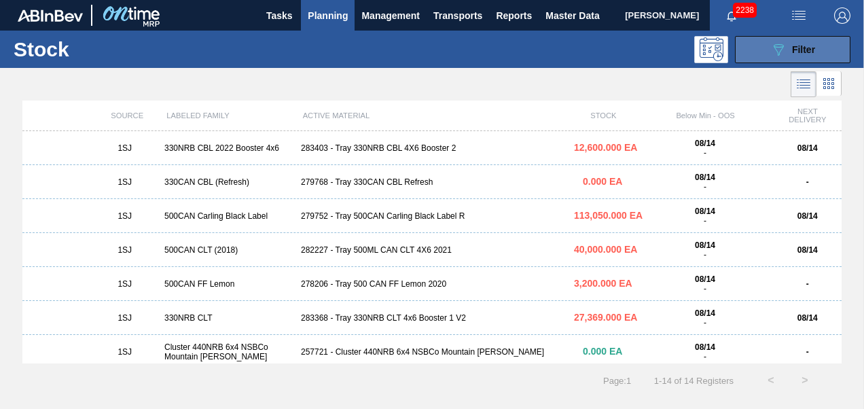
click at [766, 47] on button "089F7B8B-B2A5-4AFE-B5C0-19BA573D28AC Filter" at bounding box center [792, 49] width 115 height 27
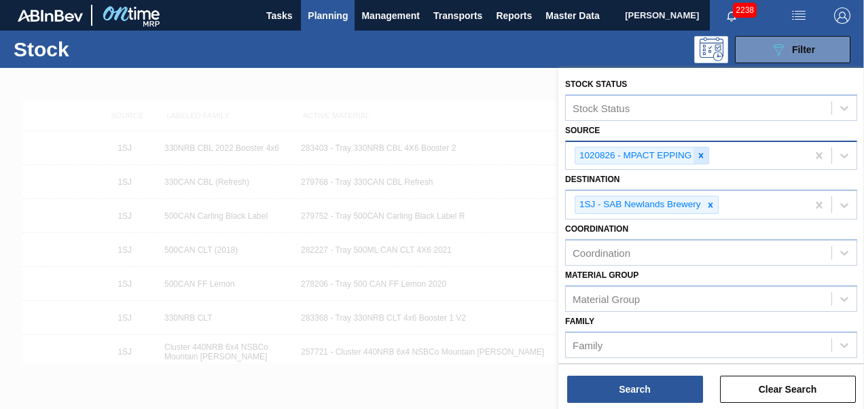
click at [698, 154] on icon at bounding box center [701, 156] width 10 height 10
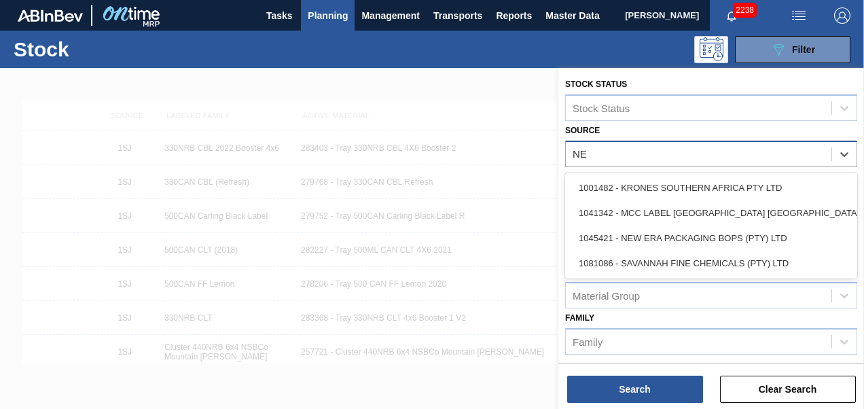
type input "NEW"
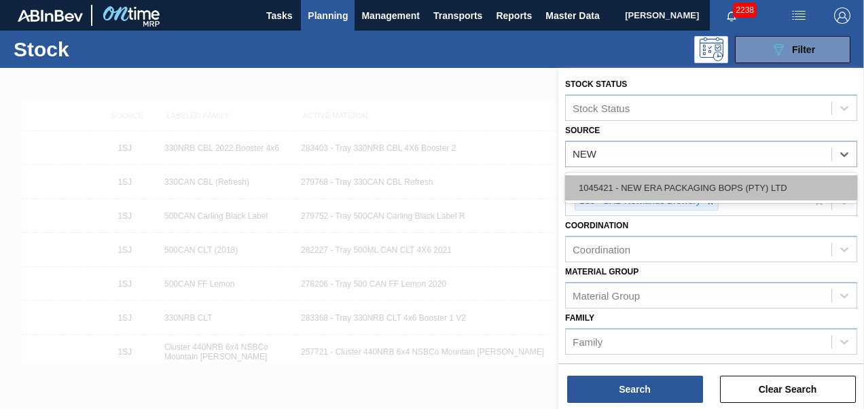
click at [679, 181] on div "1045421 - NEW ERA PACKAGING BOPS (PTY) LTD" at bounding box center [711, 187] width 292 height 25
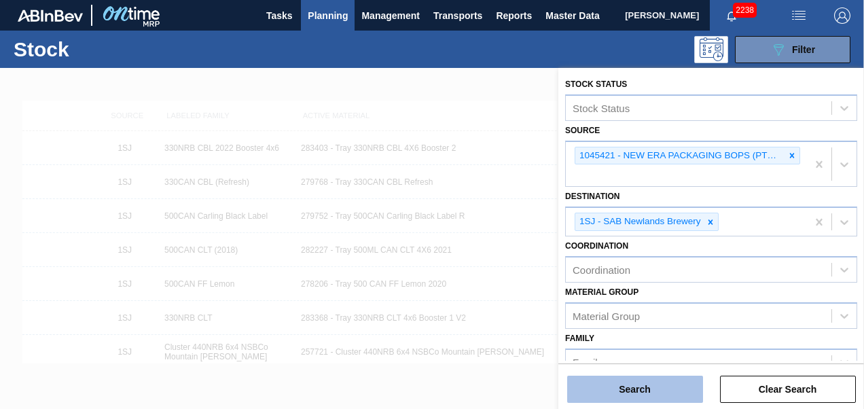
click at [634, 389] on button "Search" at bounding box center [635, 389] width 136 height 27
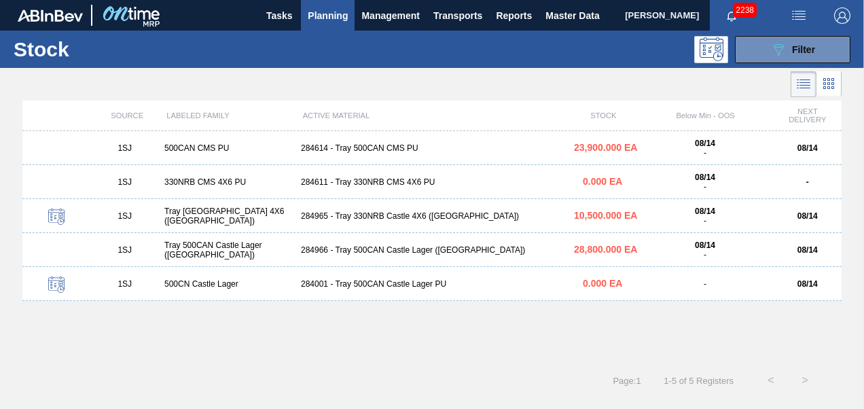
click at [367, 209] on div "1SJ Tray [GEOGRAPHIC_DATA] 4X6 ([GEOGRAPHIC_DATA]) 284965 - Tray [GEOGRAPHIC_DA…" at bounding box center [431, 216] width 819 height 34
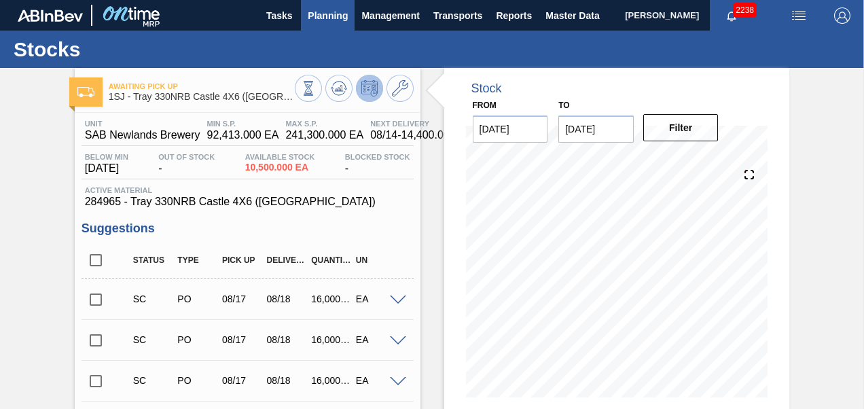
click at [337, 22] on span "Planning" at bounding box center [328, 15] width 40 height 16
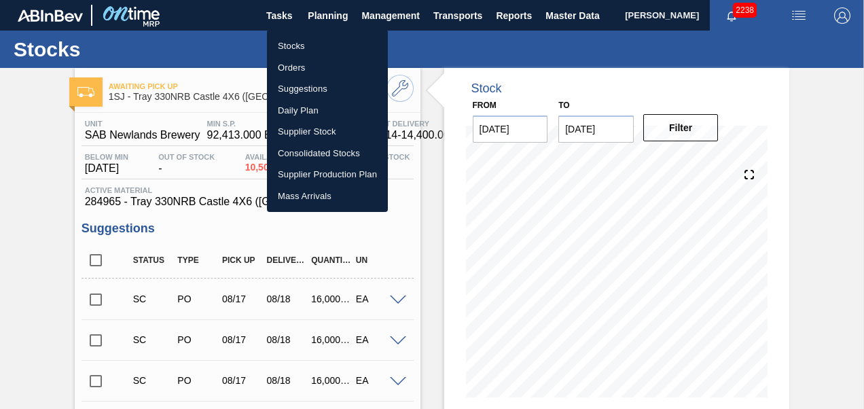
click at [303, 41] on li "Stocks" at bounding box center [327, 46] width 121 height 22
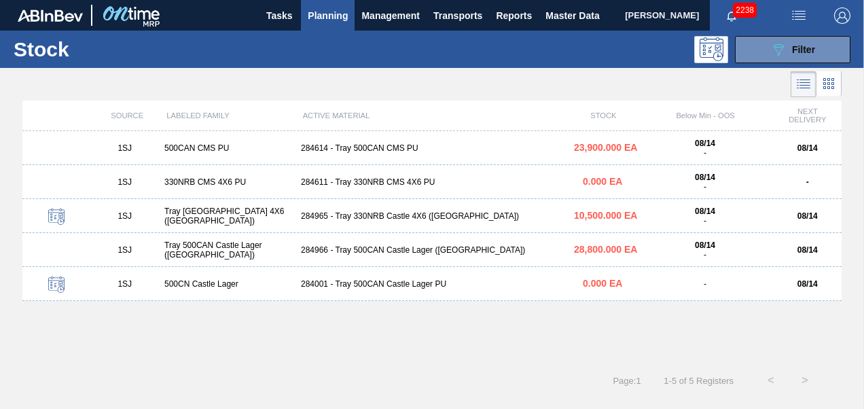
click at [371, 248] on div "284966 - Tray 500CAN Castle Lager ([GEOGRAPHIC_DATA])" at bounding box center [431, 250] width 273 height 10
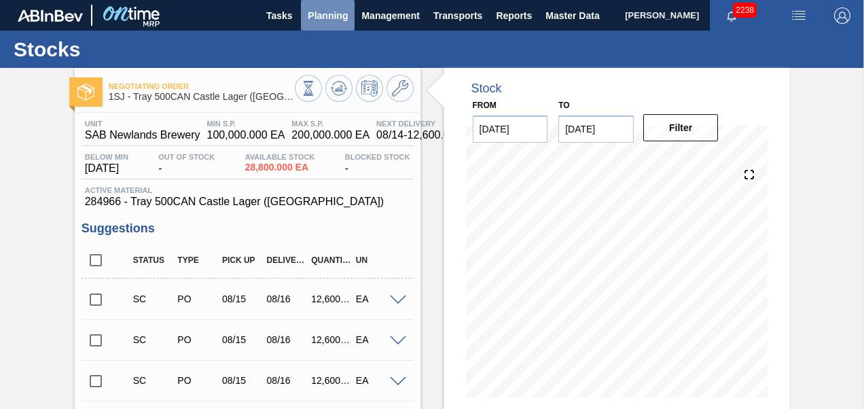
click at [331, 7] on span "Planning" at bounding box center [328, 15] width 40 height 16
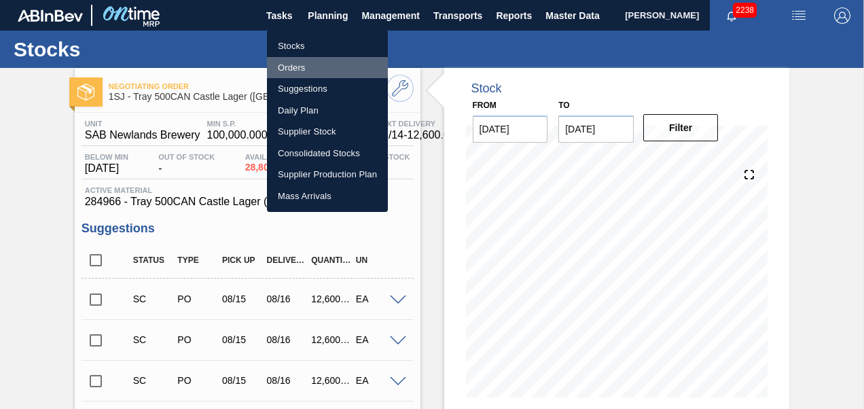
click at [295, 61] on li "Orders" at bounding box center [327, 68] width 121 height 22
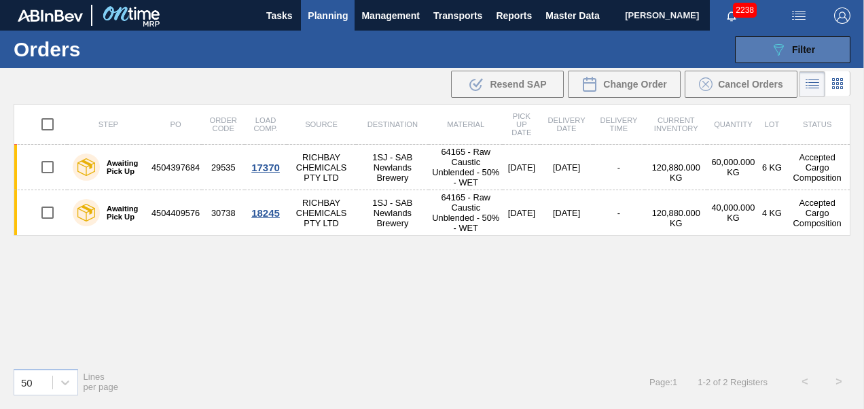
click at [784, 49] on icon "089F7B8B-B2A5-4AFE-B5C0-19BA573D28AC" at bounding box center [778, 49] width 16 height 16
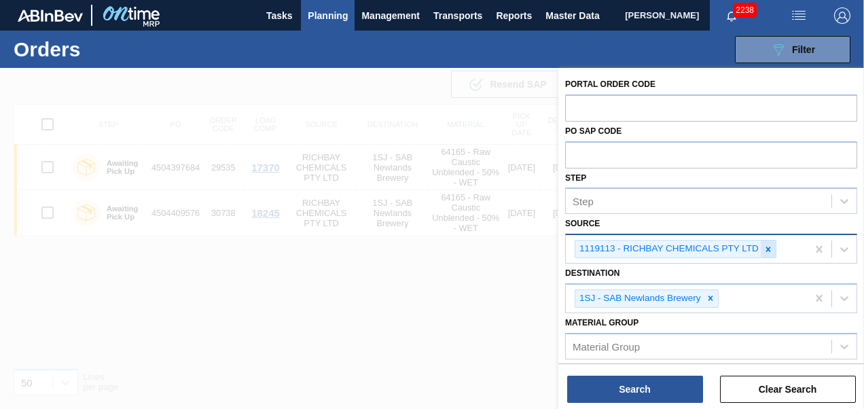
click at [767, 254] on div at bounding box center [768, 248] width 15 height 17
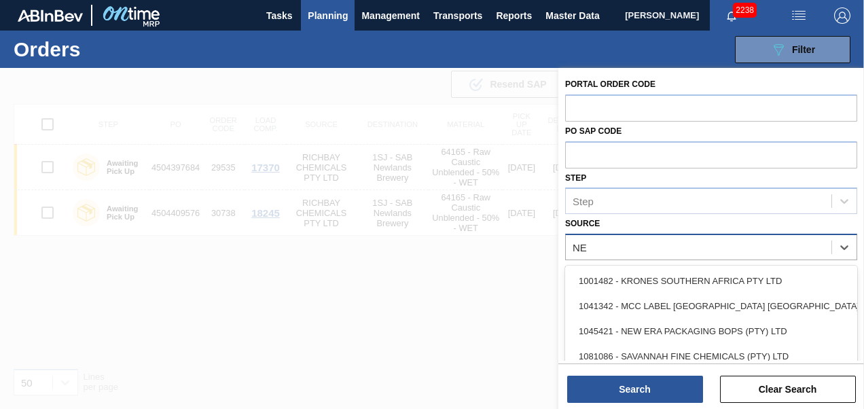
type input "NEW"
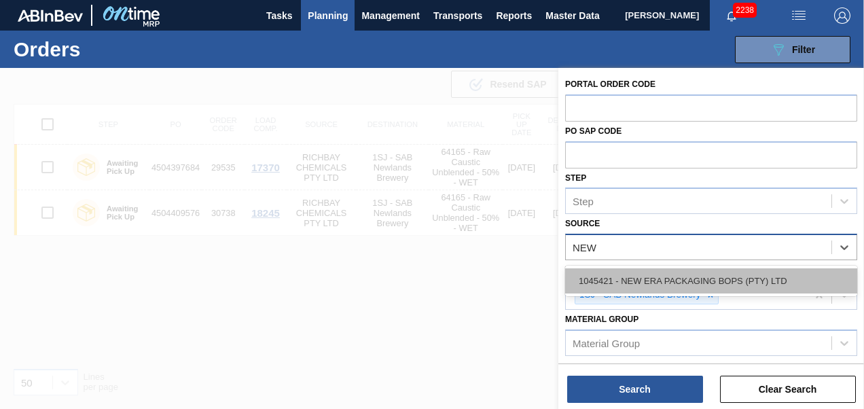
click at [736, 289] on div "1045421 - NEW ERA PACKAGING BOPS (PTY) LTD" at bounding box center [711, 280] width 292 height 25
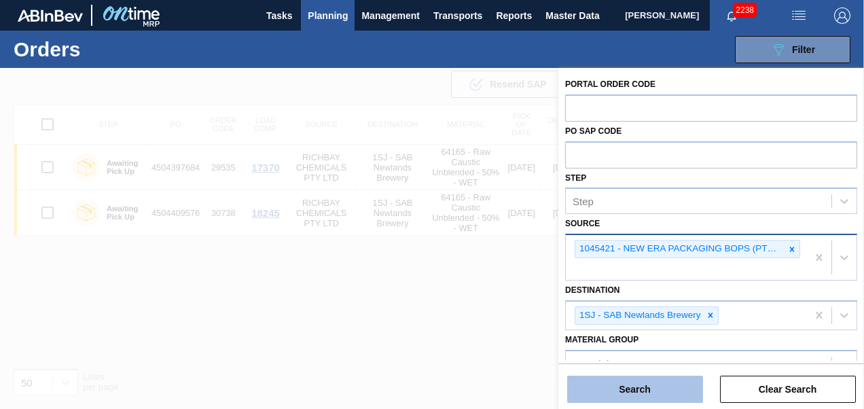
click at [656, 386] on button "Search" at bounding box center [635, 389] width 136 height 27
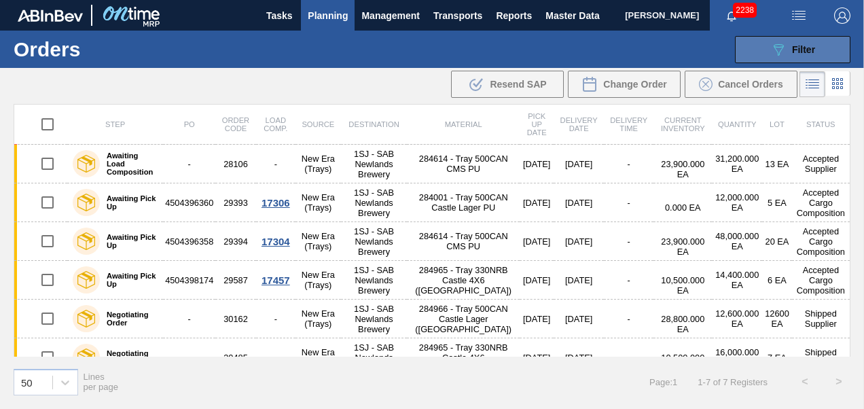
click at [784, 43] on icon "089F7B8B-B2A5-4AFE-B5C0-19BA573D28AC" at bounding box center [778, 49] width 16 height 16
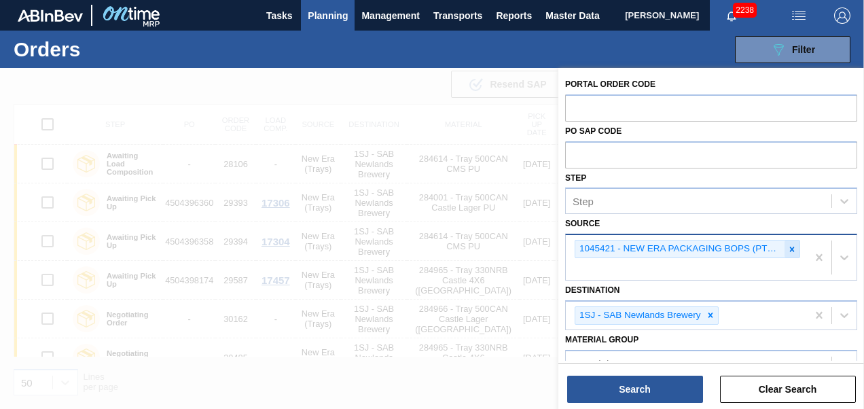
click at [791, 242] on div at bounding box center [792, 248] width 15 height 17
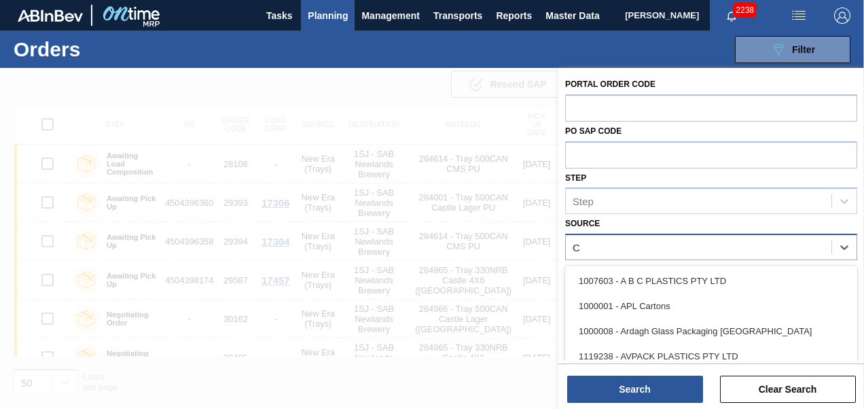
type input "CC"
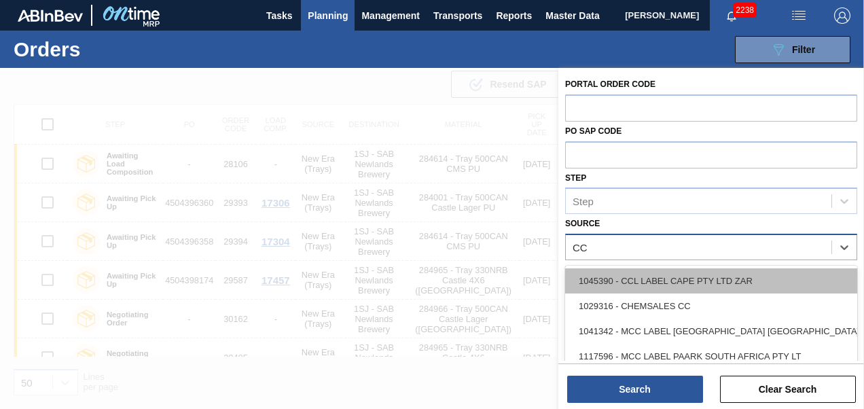
click at [746, 277] on div "1045390 - CCL LABEL CAPE PTY LTD ZAR" at bounding box center [711, 280] width 292 height 25
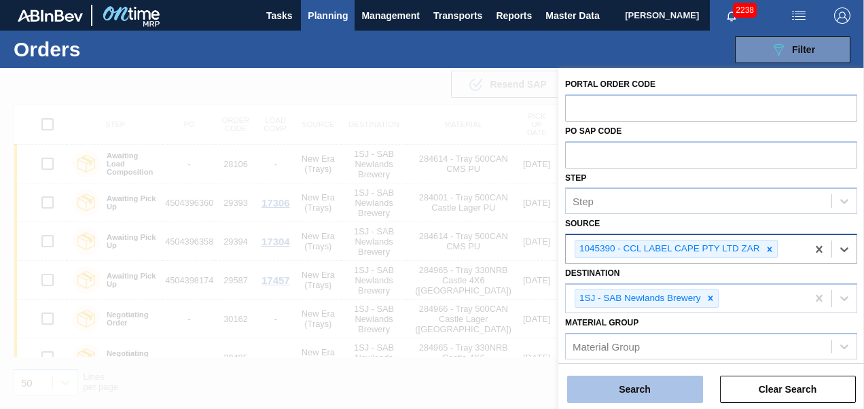
click at [647, 398] on button "Search" at bounding box center [635, 389] width 136 height 27
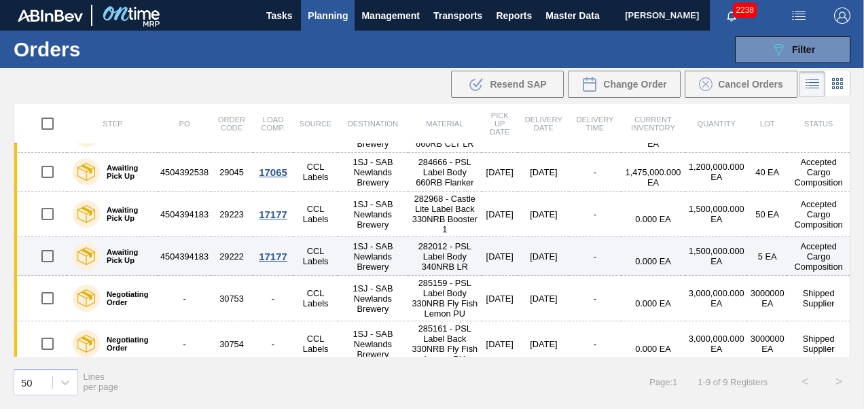
scroll to position [169, 0]
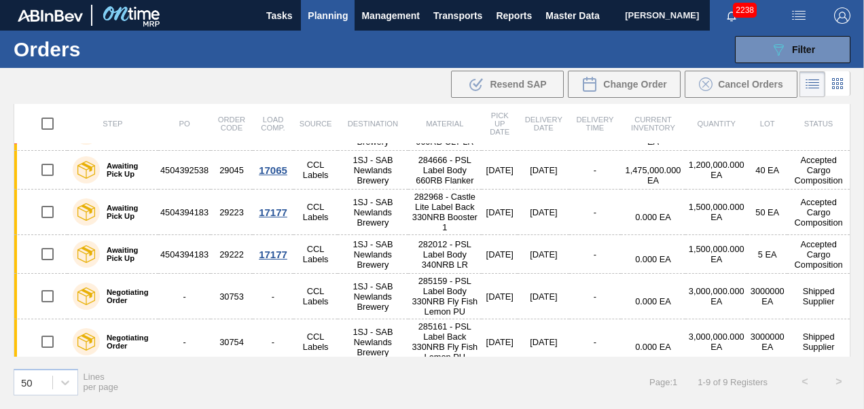
click at [331, 15] on span "Planning" at bounding box center [328, 15] width 40 height 16
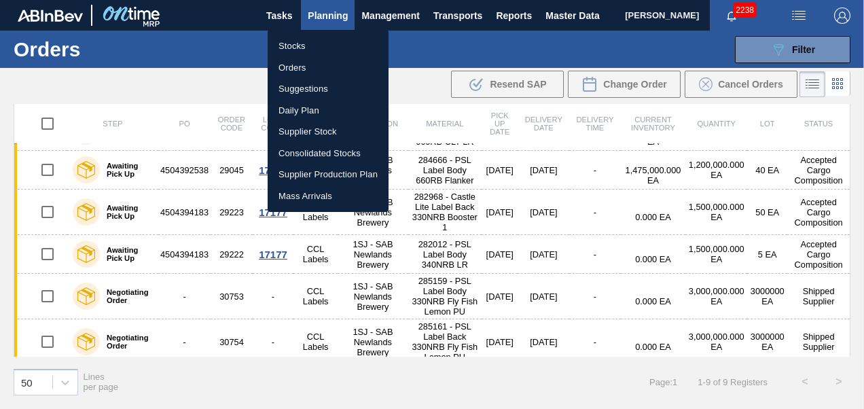
click at [792, 47] on div at bounding box center [432, 204] width 864 height 409
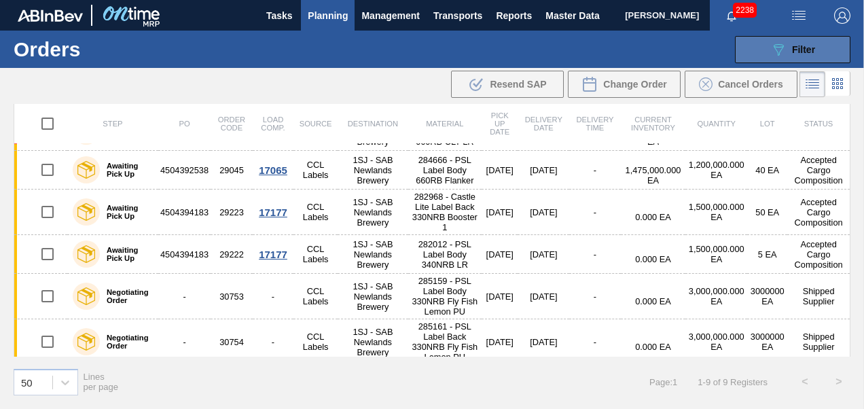
click at [793, 52] on span "Filter" at bounding box center [803, 49] width 23 height 11
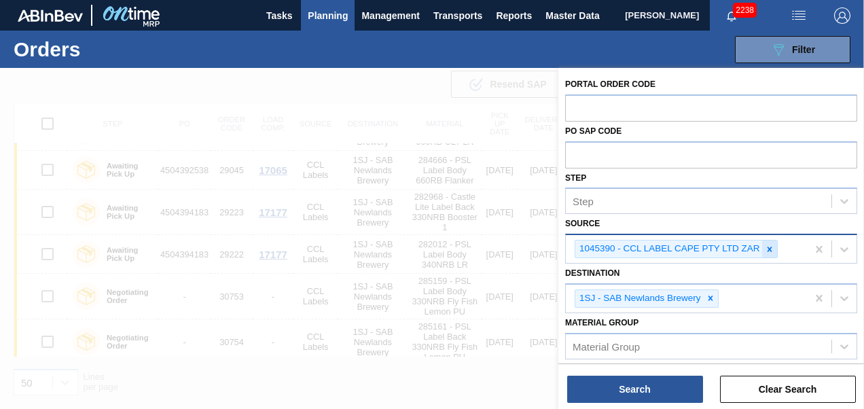
click at [767, 247] on icon at bounding box center [769, 249] width 5 height 5
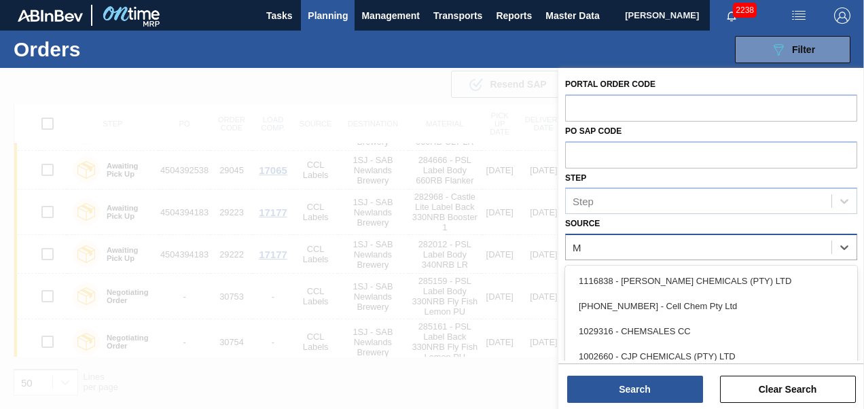
type input "MP"
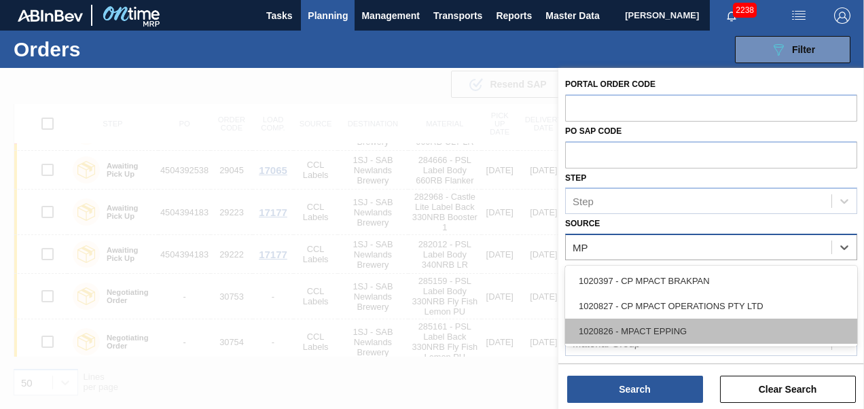
click at [667, 319] on div "1020826 - MPACT EPPING" at bounding box center [711, 331] width 292 height 25
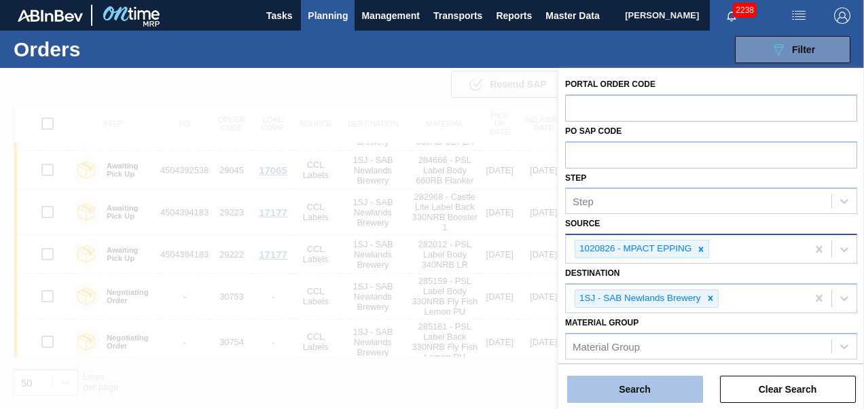
click at [645, 388] on button "Search" at bounding box center [635, 389] width 136 height 27
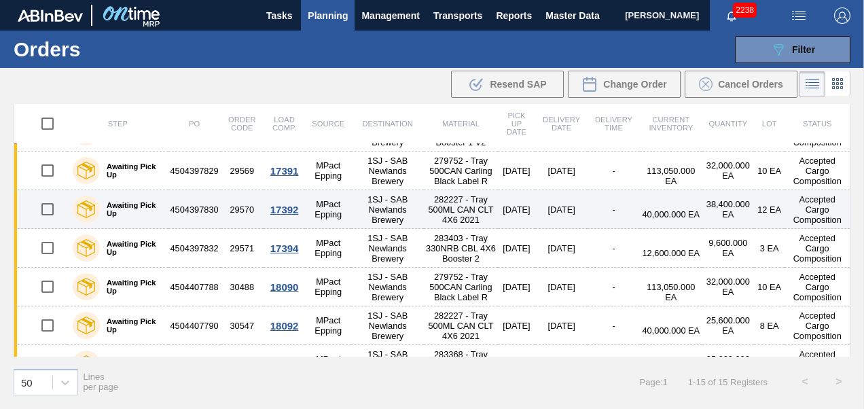
scroll to position [382, 0]
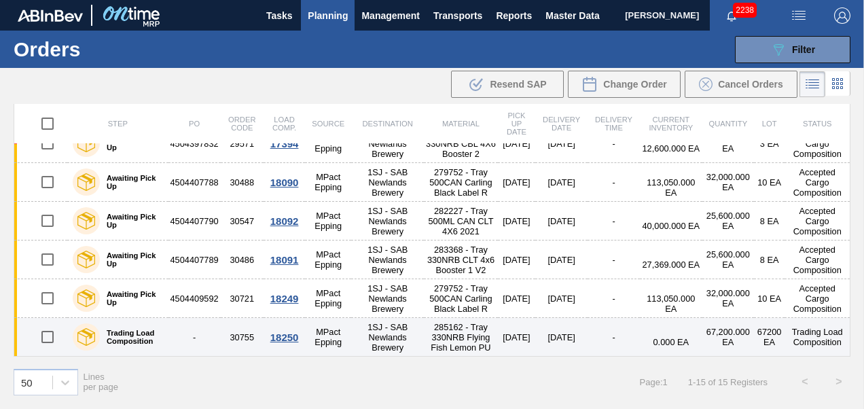
click at [293, 331] on div "18250" at bounding box center [284, 337] width 37 height 12
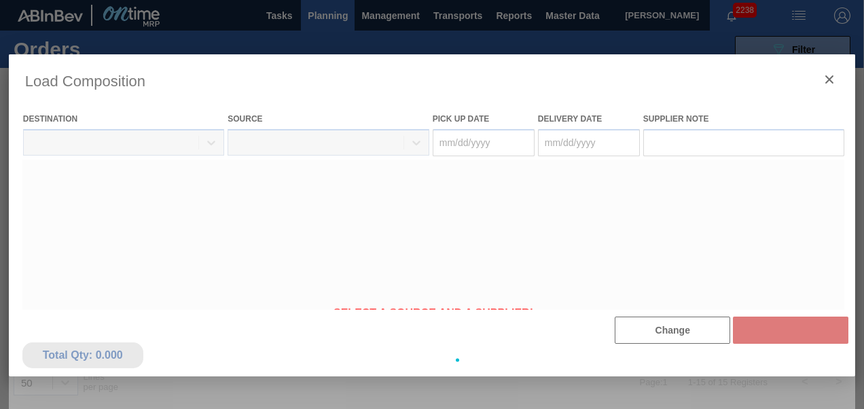
type Date "[DATE]"
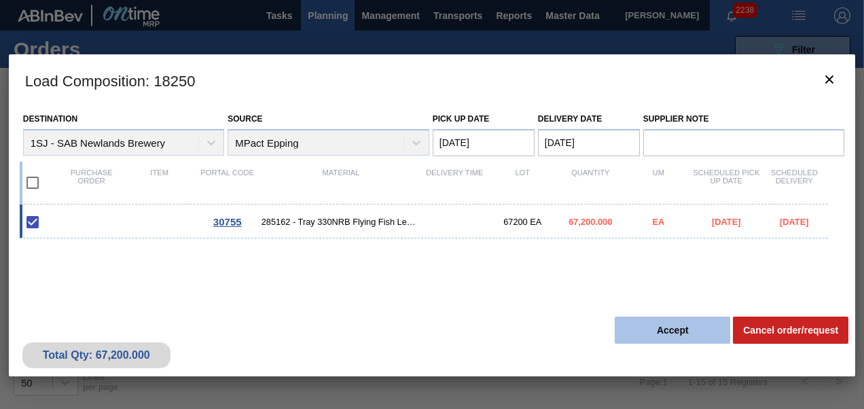
click at [656, 329] on button "Accept" at bounding box center [672, 330] width 115 height 27
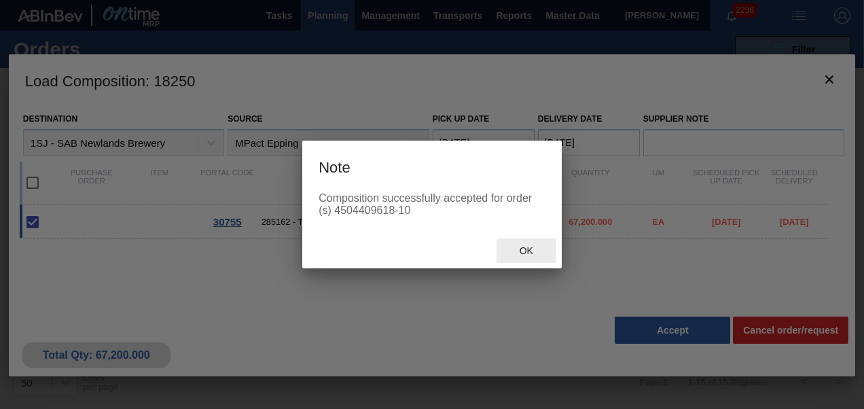
click at [533, 240] on div "Ok" at bounding box center [527, 250] width 60 height 25
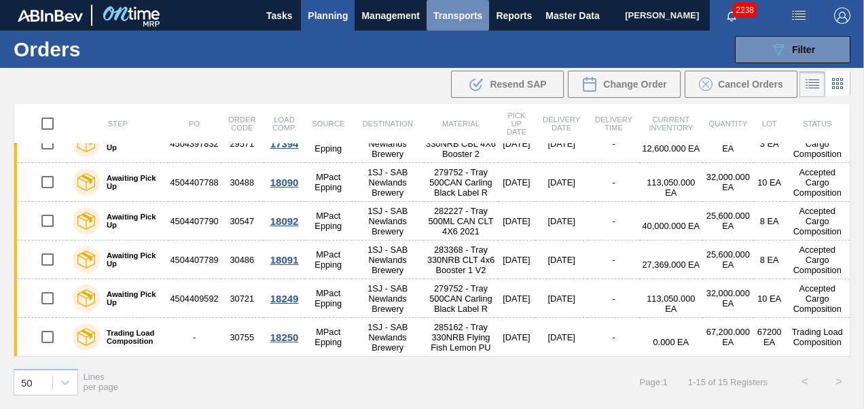
click at [455, 19] on span "Transports" at bounding box center [457, 15] width 49 height 16
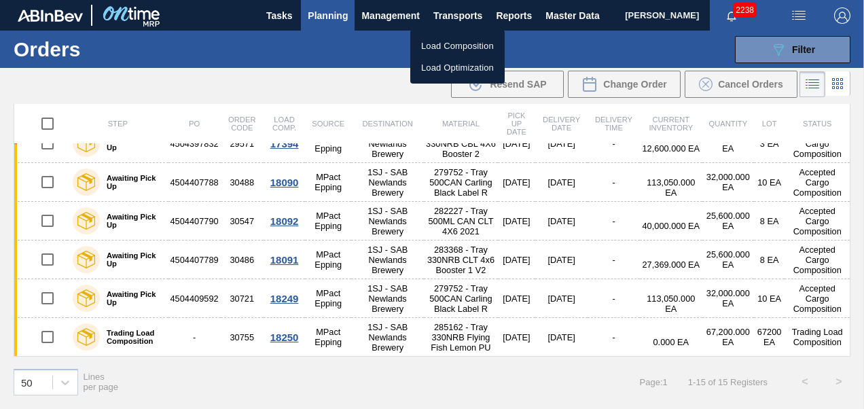
click at [448, 49] on li "Load Composition" at bounding box center [457, 46] width 94 height 22
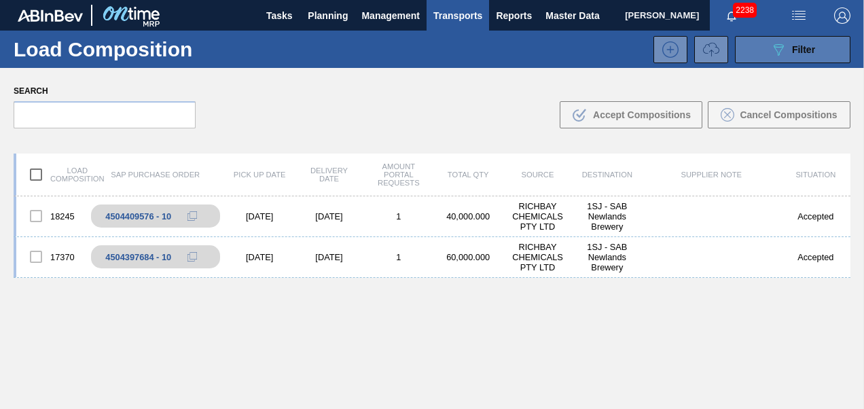
click at [761, 38] on button "089F7B8B-B2A5-4AFE-B5C0-19BA573D28AC Filter" at bounding box center [792, 49] width 115 height 27
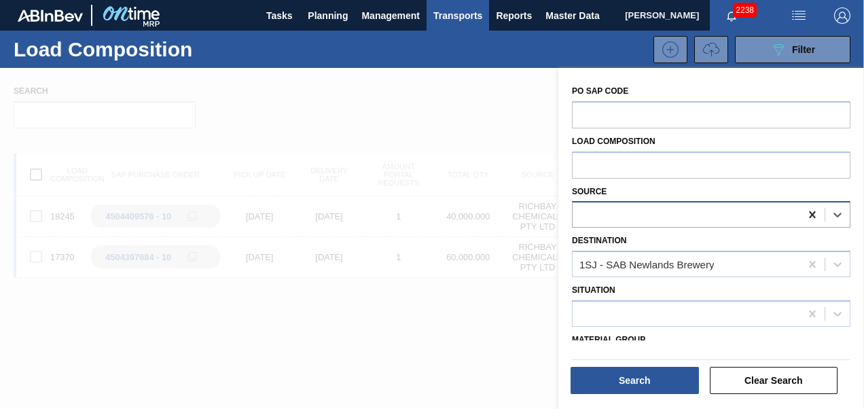
click at [812, 215] on icon at bounding box center [813, 215] width 14 height 14
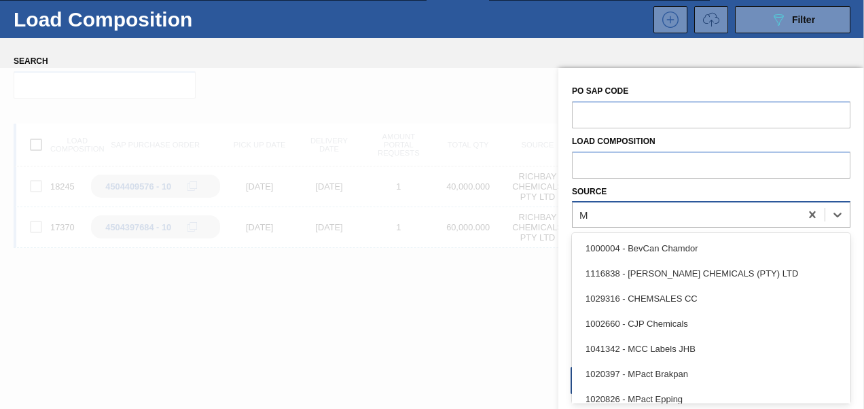
type input "MP"
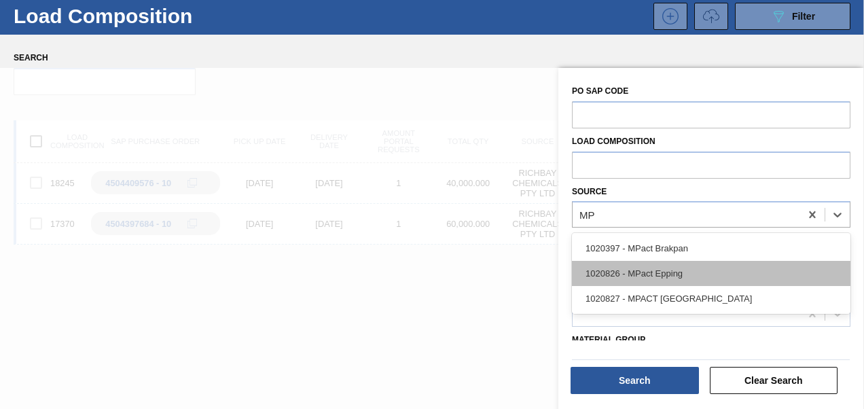
click at [694, 277] on div "1020826 - MPact Epping" at bounding box center [711, 273] width 278 height 25
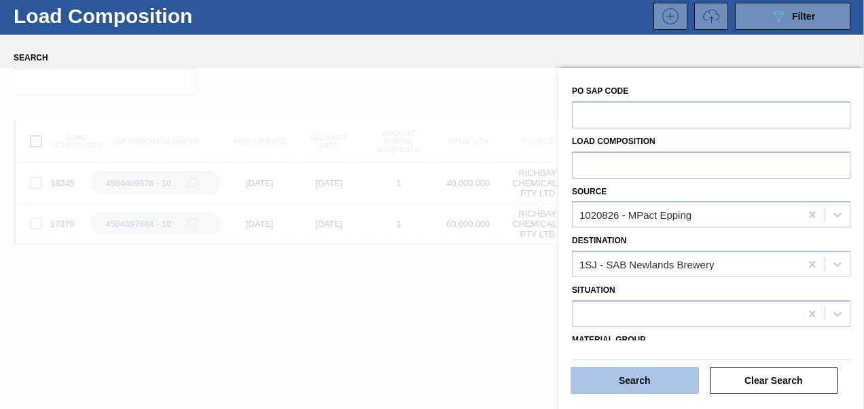
click at [647, 392] on button "Search" at bounding box center [635, 380] width 128 height 27
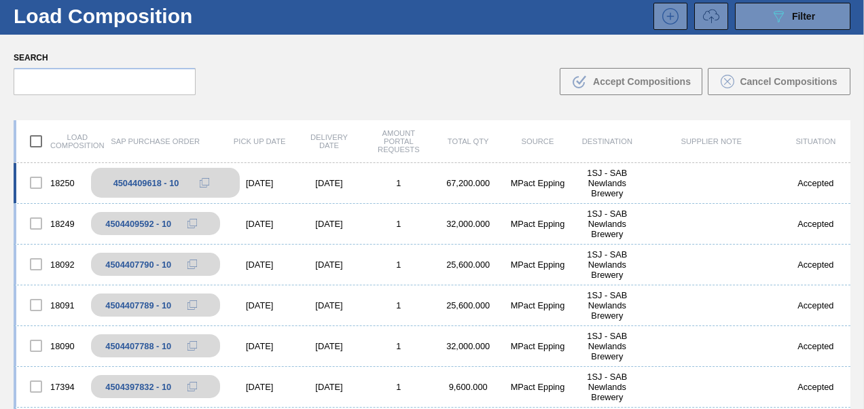
click at [204, 181] on icon at bounding box center [205, 183] width 10 height 10
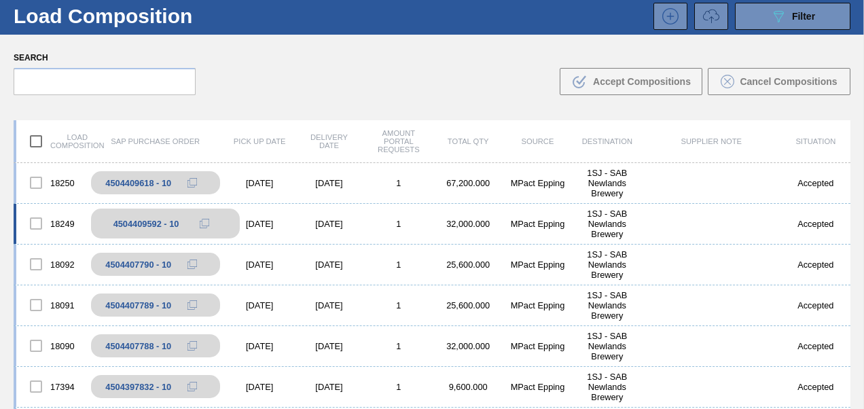
click at [205, 220] on icon at bounding box center [205, 224] width 10 height 10
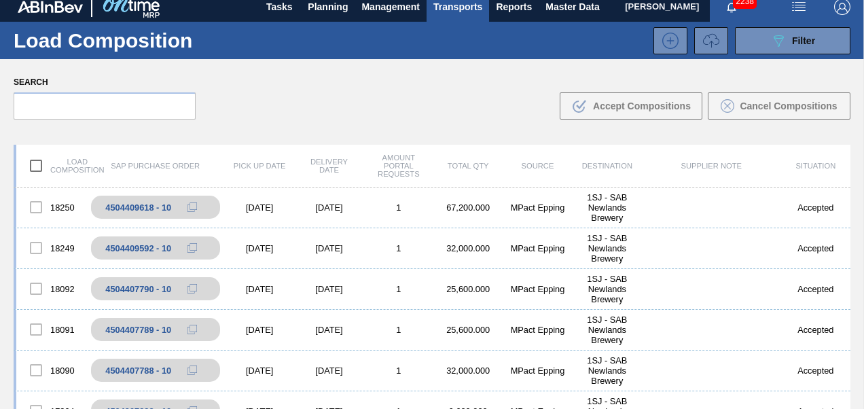
scroll to position [0, 0]
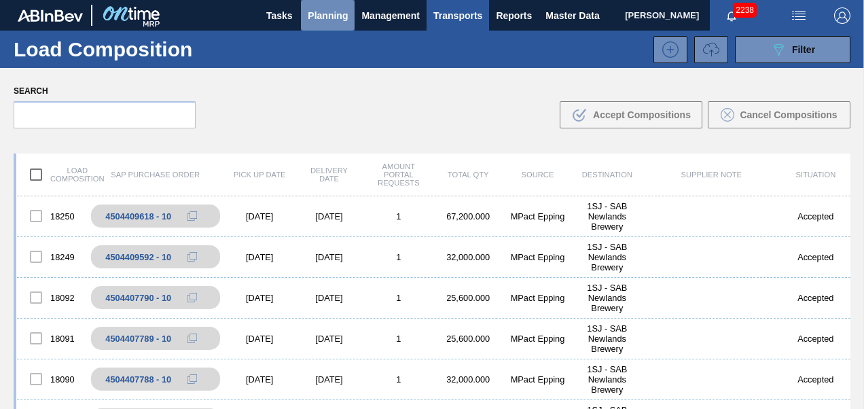
click at [326, 15] on span "Planning" at bounding box center [328, 15] width 40 height 16
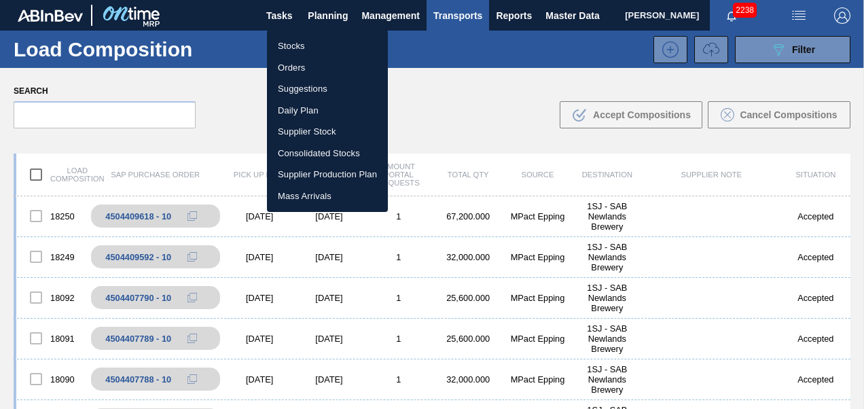
click at [298, 82] on li "Suggestions" at bounding box center [327, 89] width 121 height 22
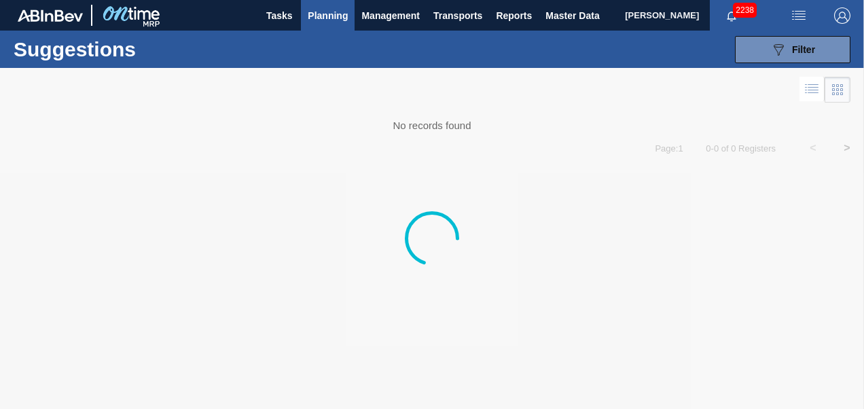
click at [298, 69] on div at bounding box center [432, 238] width 864 height 341
click at [317, 8] on span "Planning" at bounding box center [328, 15] width 40 height 16
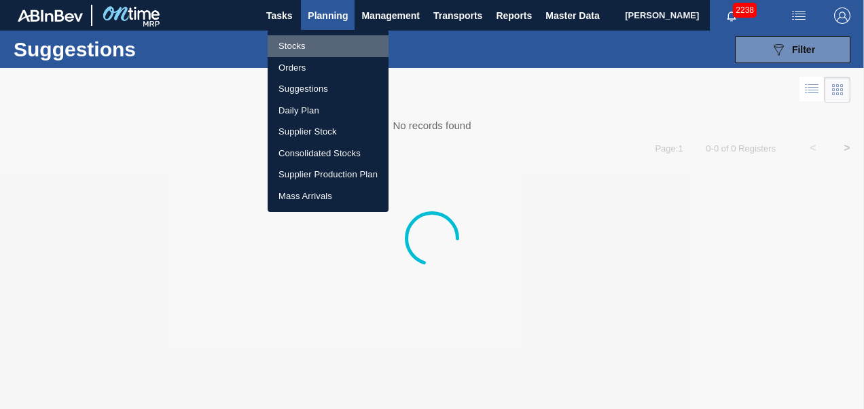
click at [312, 39] on li "Stocks" at bounding box center [328, 46] width 121 height 22
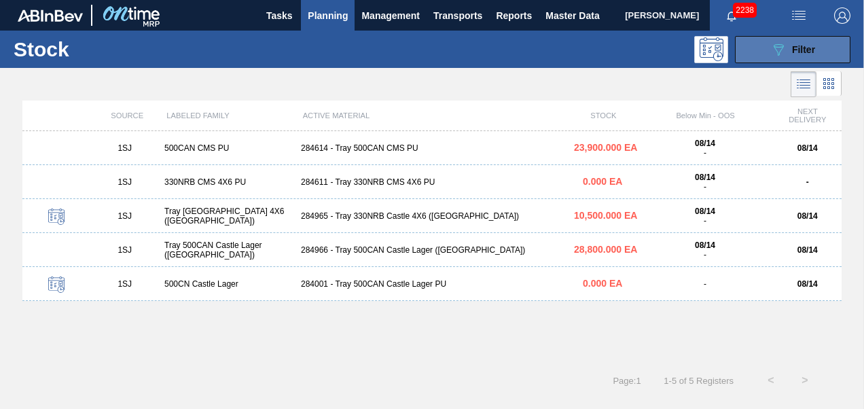
drag, startPoint x: 774, startPoint y: 46, endPoint x: 773, endPoint y: 57, distance: 11.0
click at [774, 47] on icon "089F7B8B-B2A5-4AFE-B5C0-19BA573D28AC" at bounding box center [778, 49] width 16 height 16
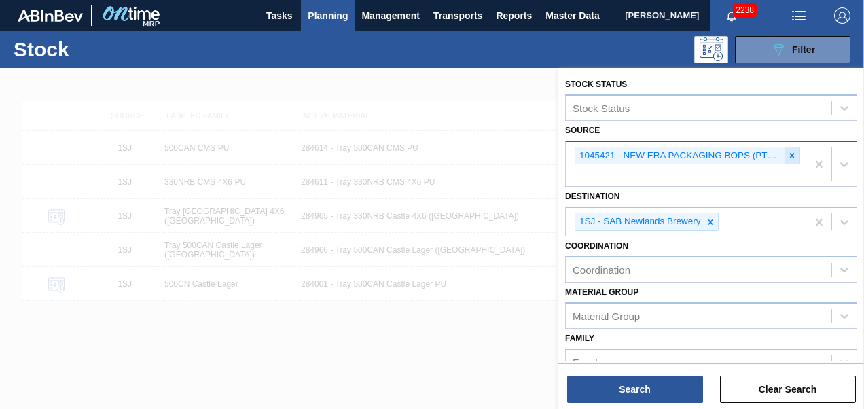
click at [788, 156] on icon at bounding box center [792, 156] width 10 height 10
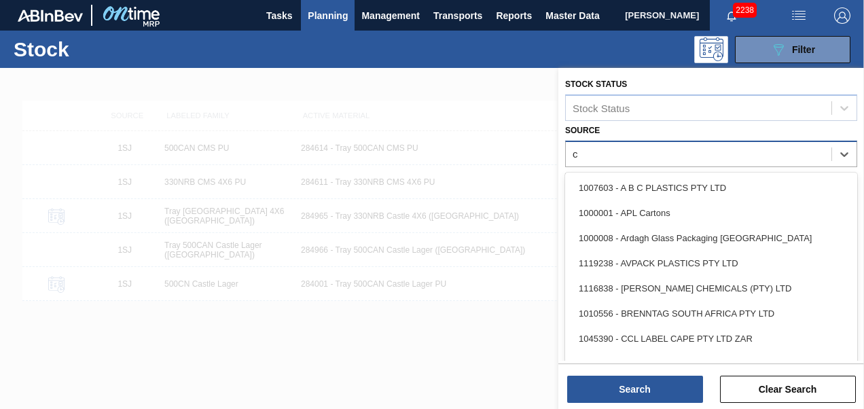
type input "cc"
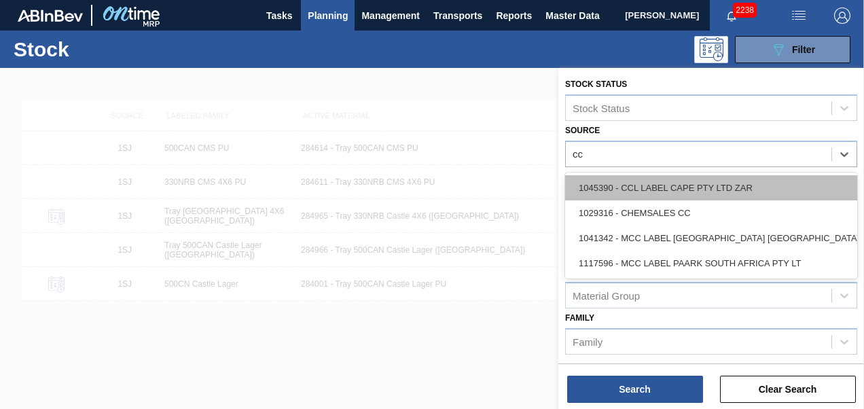
click at [663, 188] on div "1045390 - CCL LABEL CAPE PTY LTD ZAR" at bounding box center [711, 187] width 292 height 25
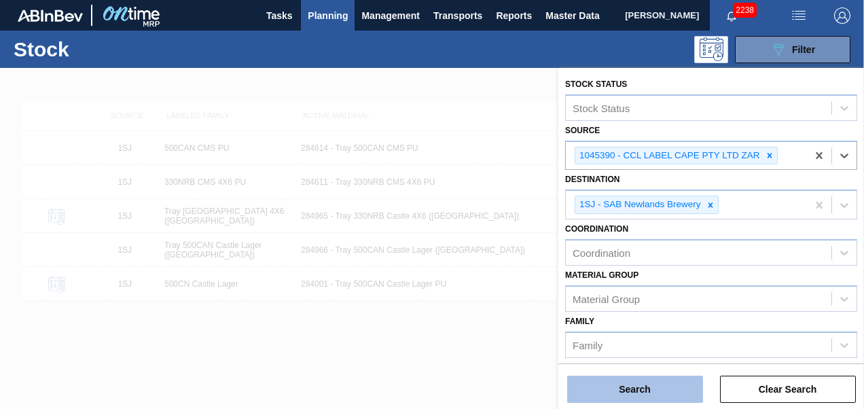
click at [663, 386] on button "Search" at bounding box center [635, 389] width 136 height 27
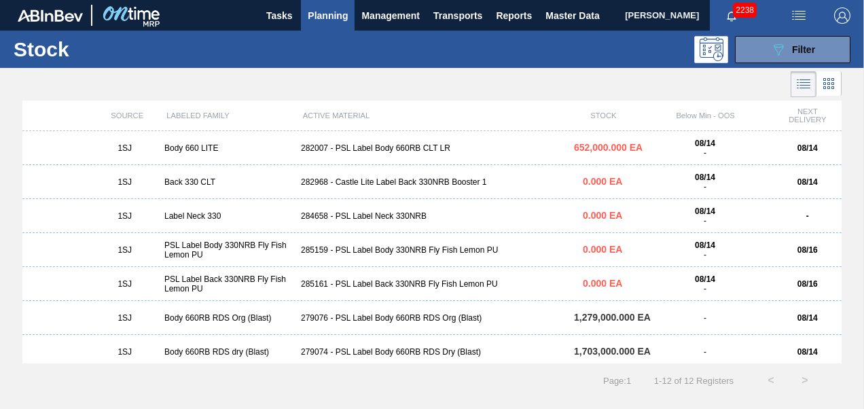
scroll to position [175, 0]
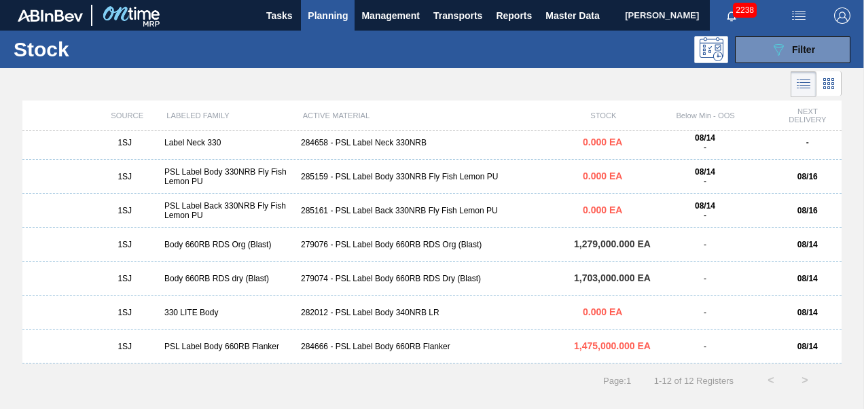
click at [426, 185] on div "1SJ PSL Label Body 330NRB Fly Fish Lemon PU 285159 - PSL Label Body 330NRB Fly …" at bounding box center [431, 177] width 819 height 34
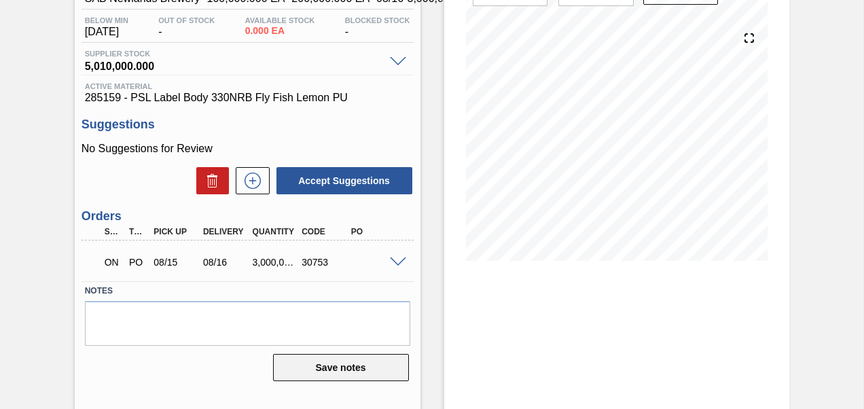
scroll to position [175, 0]
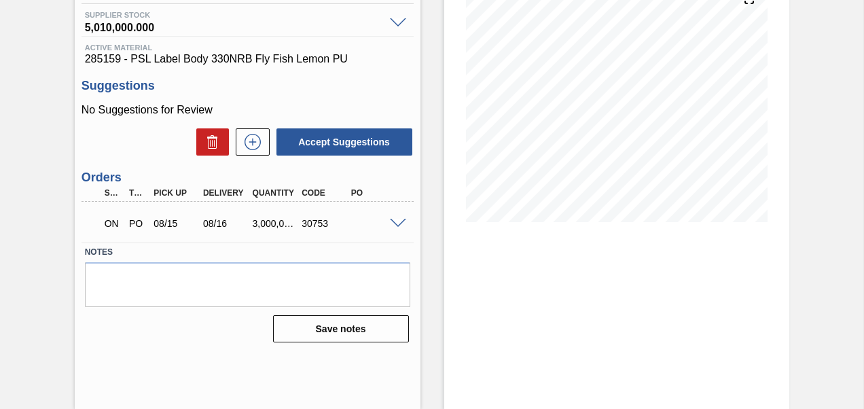
click at [395, 220] on span at bounding box center [398, 224] width 16 height 10
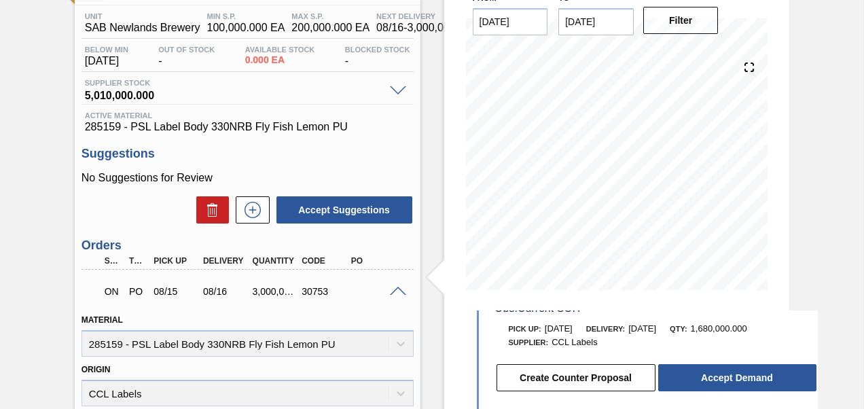
scroll to position [49, 0]
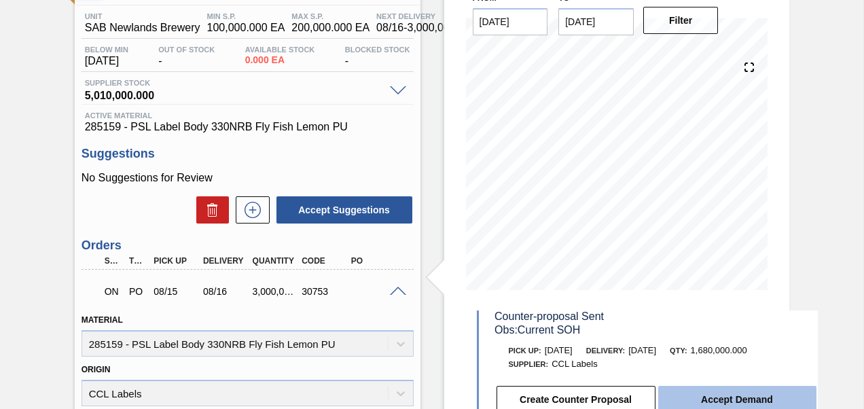
click at [722, 395] on button "Accept Demand" at bounding box center [737, 399] width 158 height 27
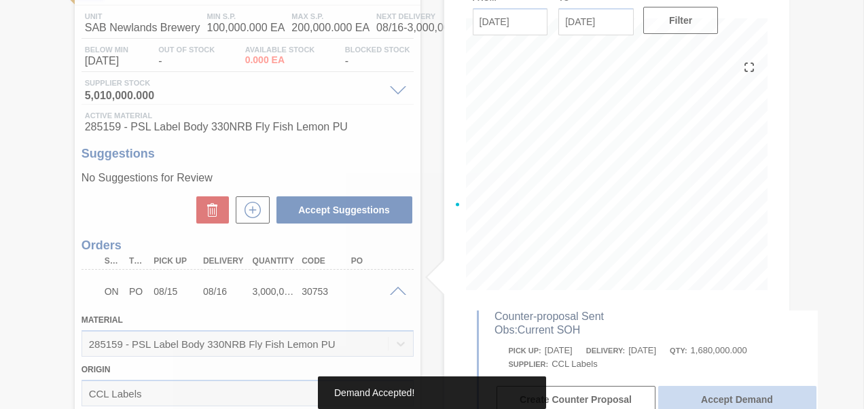
scroll to position [196, 0]
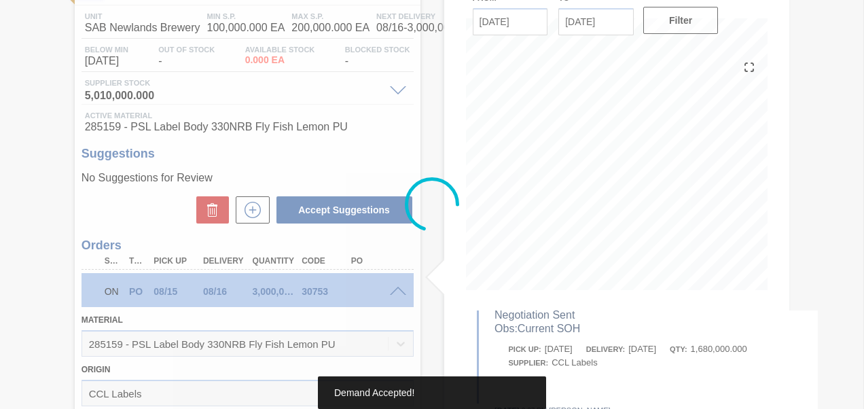
type input "1,680,000"
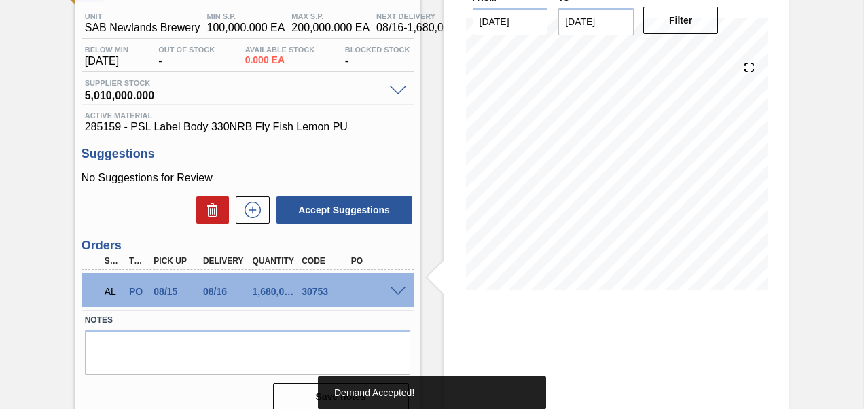
scroll to position [0, 0]
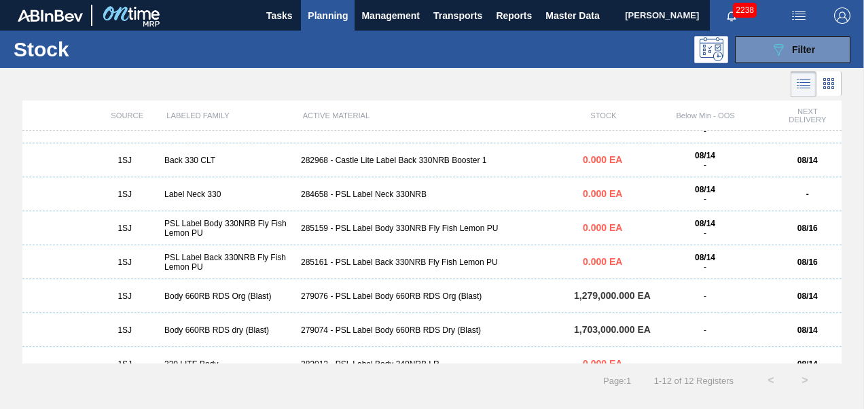
scroll to position [136, 0]
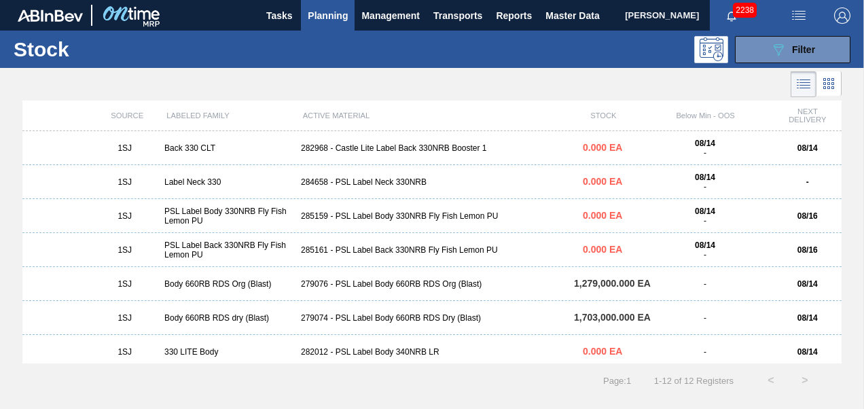
click at [396, 255] on div "1SJ PSL Label Back 330NRB Fly Fish Lemon PU 285161 - PSL Label Back 330NRB Fly …" at bounding box center [431, 250] width 819 height 34
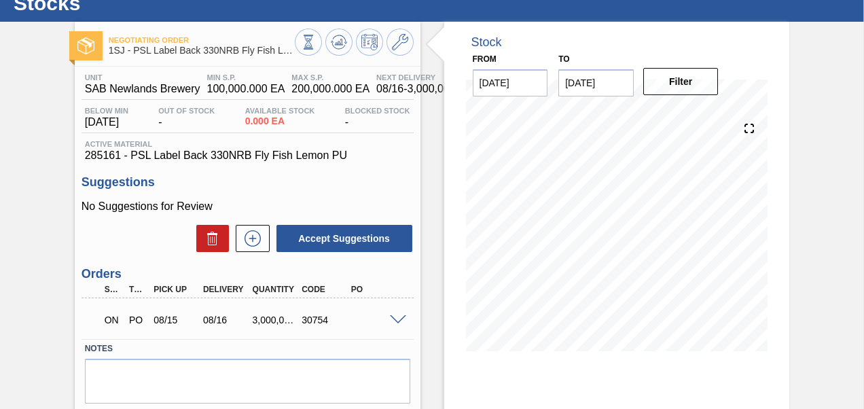
scroll to position [68, 0]
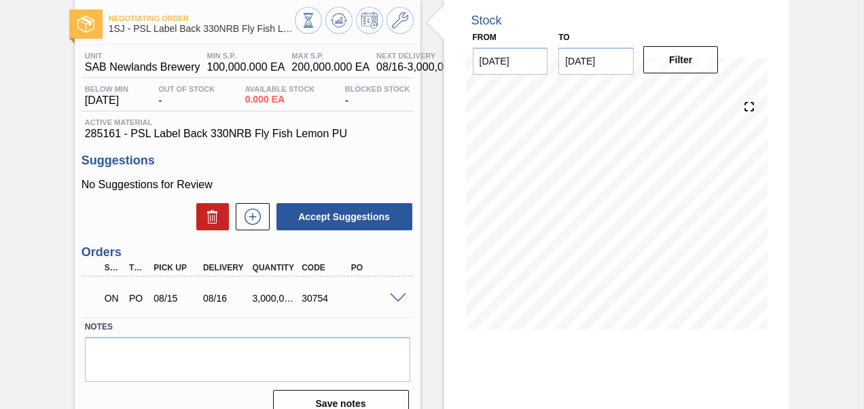
click at [395, 295] on span at bounding box center [398, 298] width 16 height 10
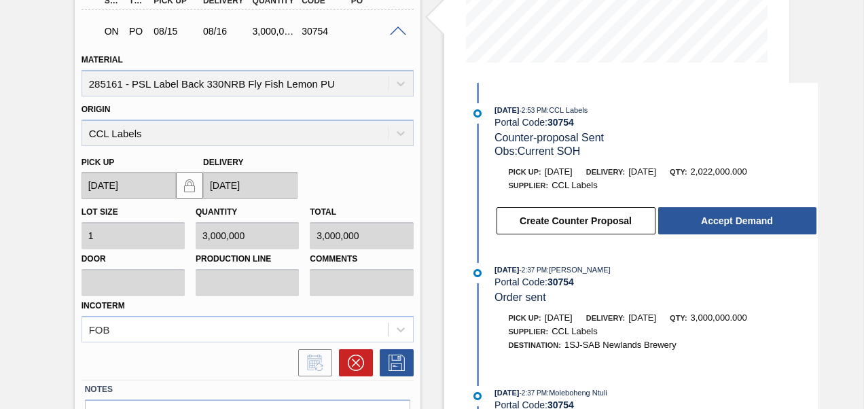
scroll to position [340, 0]
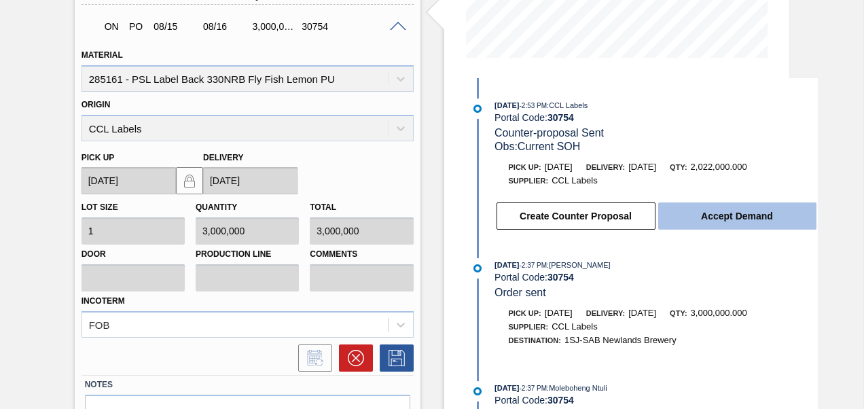
click at [712, 223] on button "Accept Demand" at bounding box center [737, 215] width 158 height 27
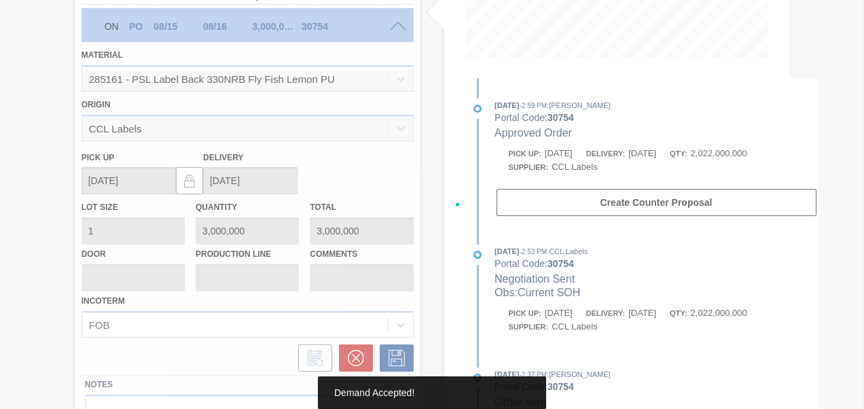
type input "2,022,000"
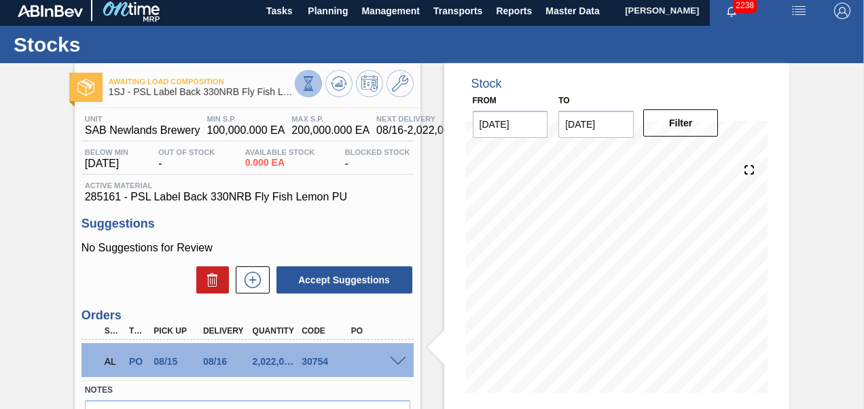
scroll to position [0, 0]
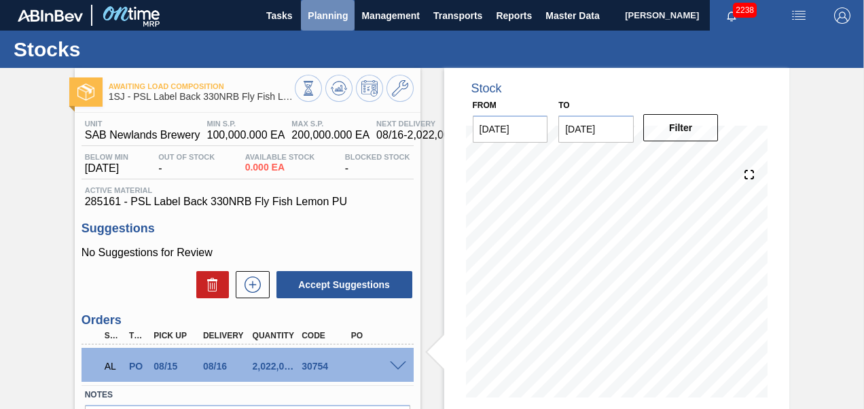
click at [330, 20] on span "Planning" at bounding box center [328, 15] width 40 height 16
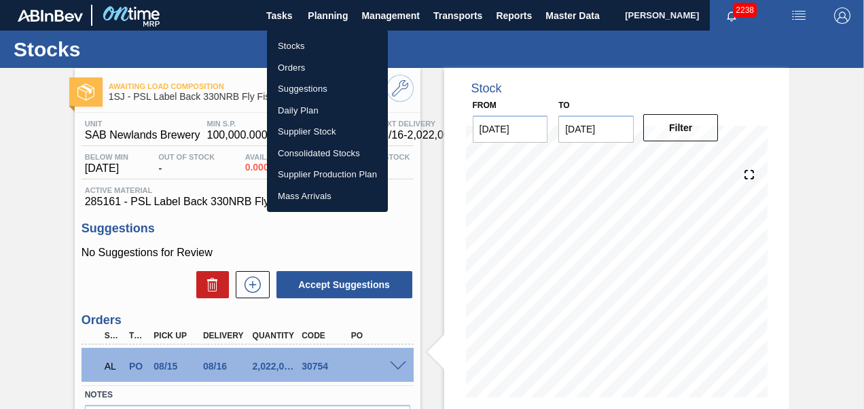
click at [334, 15] on div at bounding box center [432, 204] width 864 height 409
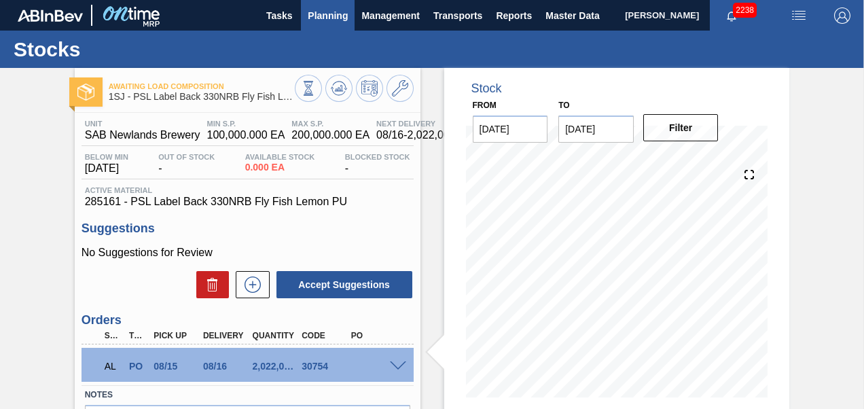
click at [326, 15] on span "Planning" at bounding box center [328, 15] width 40 height 16
